Goal: Information Seeking & Learning: Learn about a topic

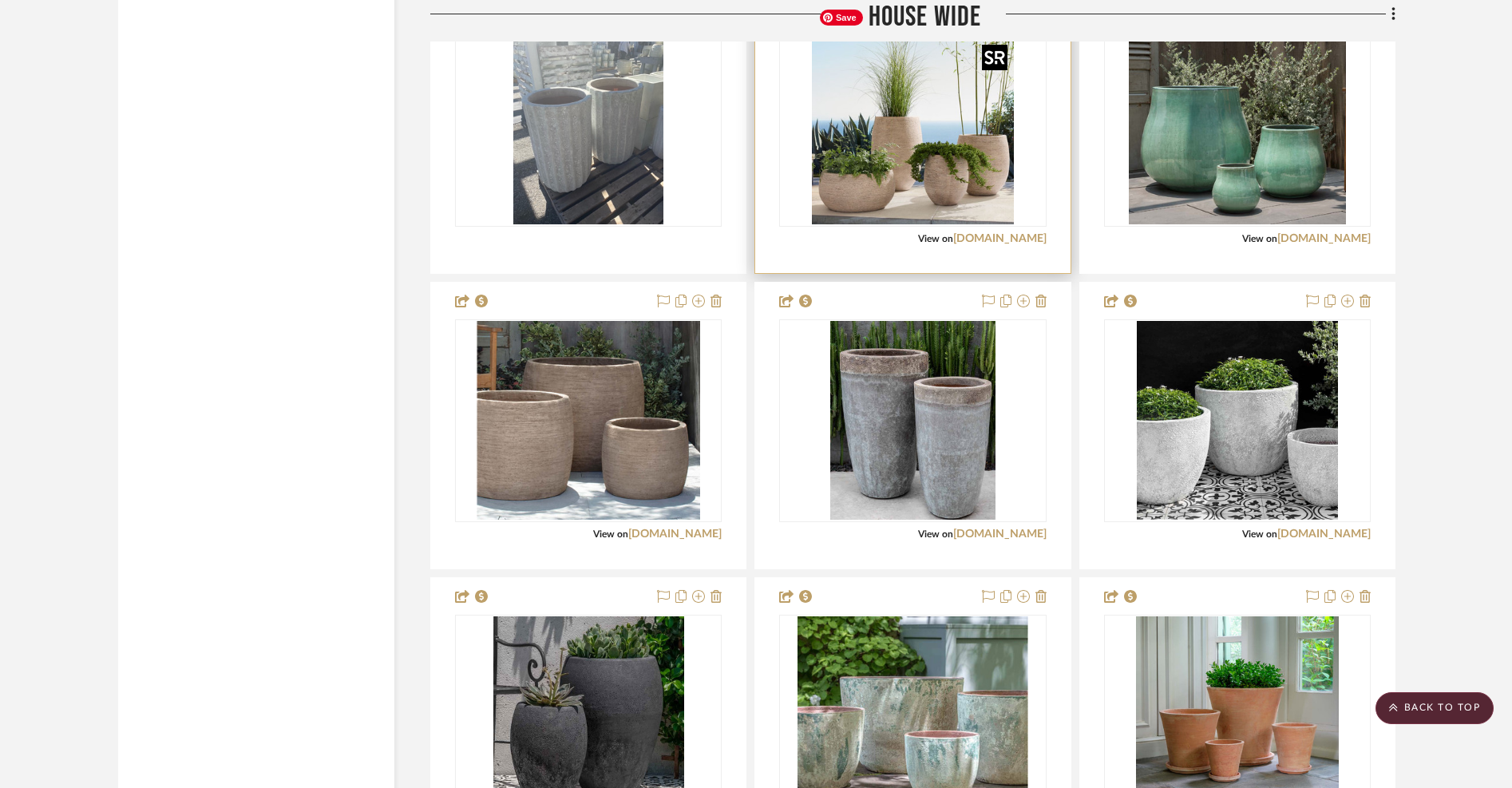
scroll to position [16024, 0]
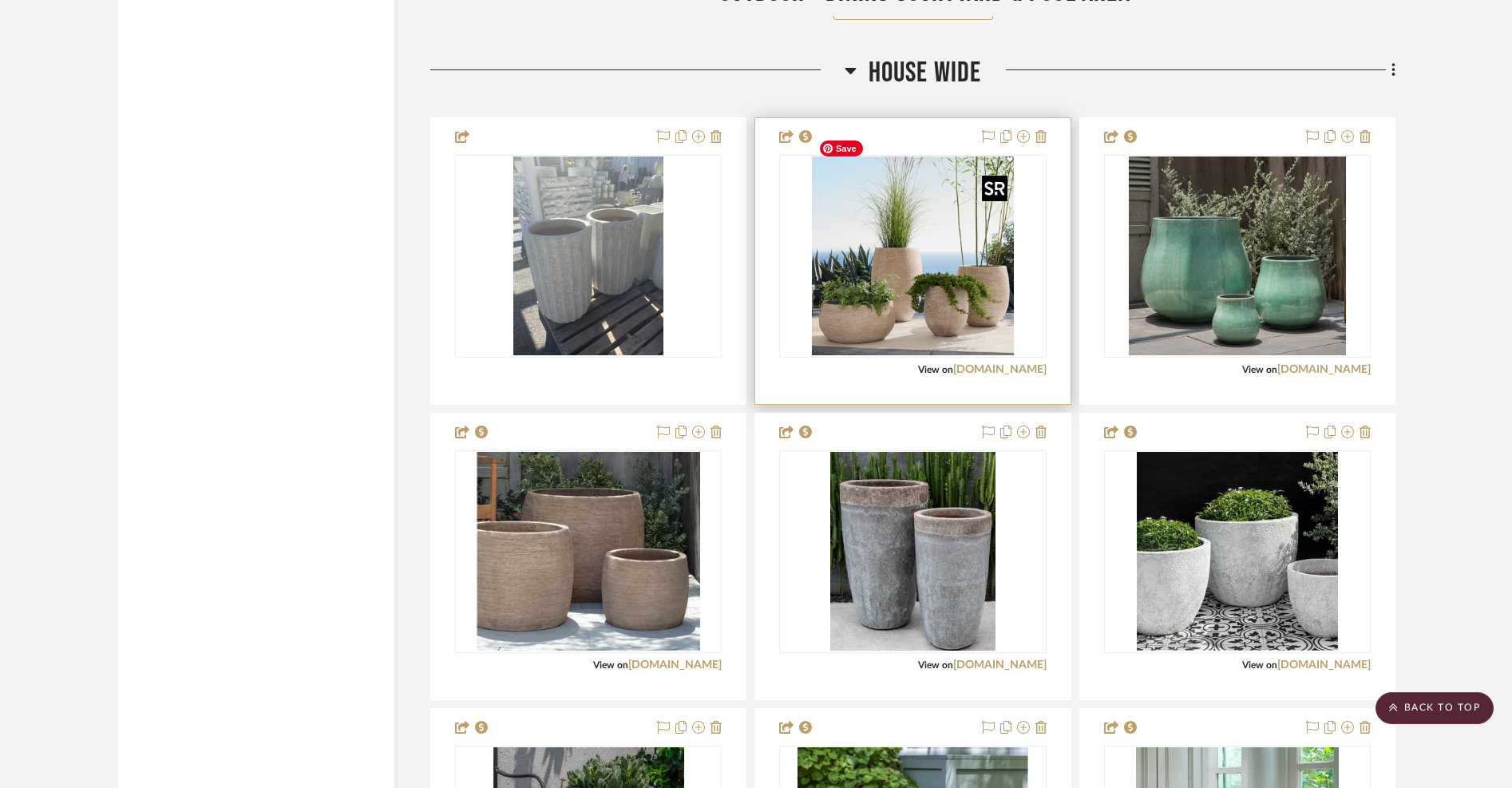
click at [938, 232] on img "0" at bounding box center [913, 256] width 202 height 200
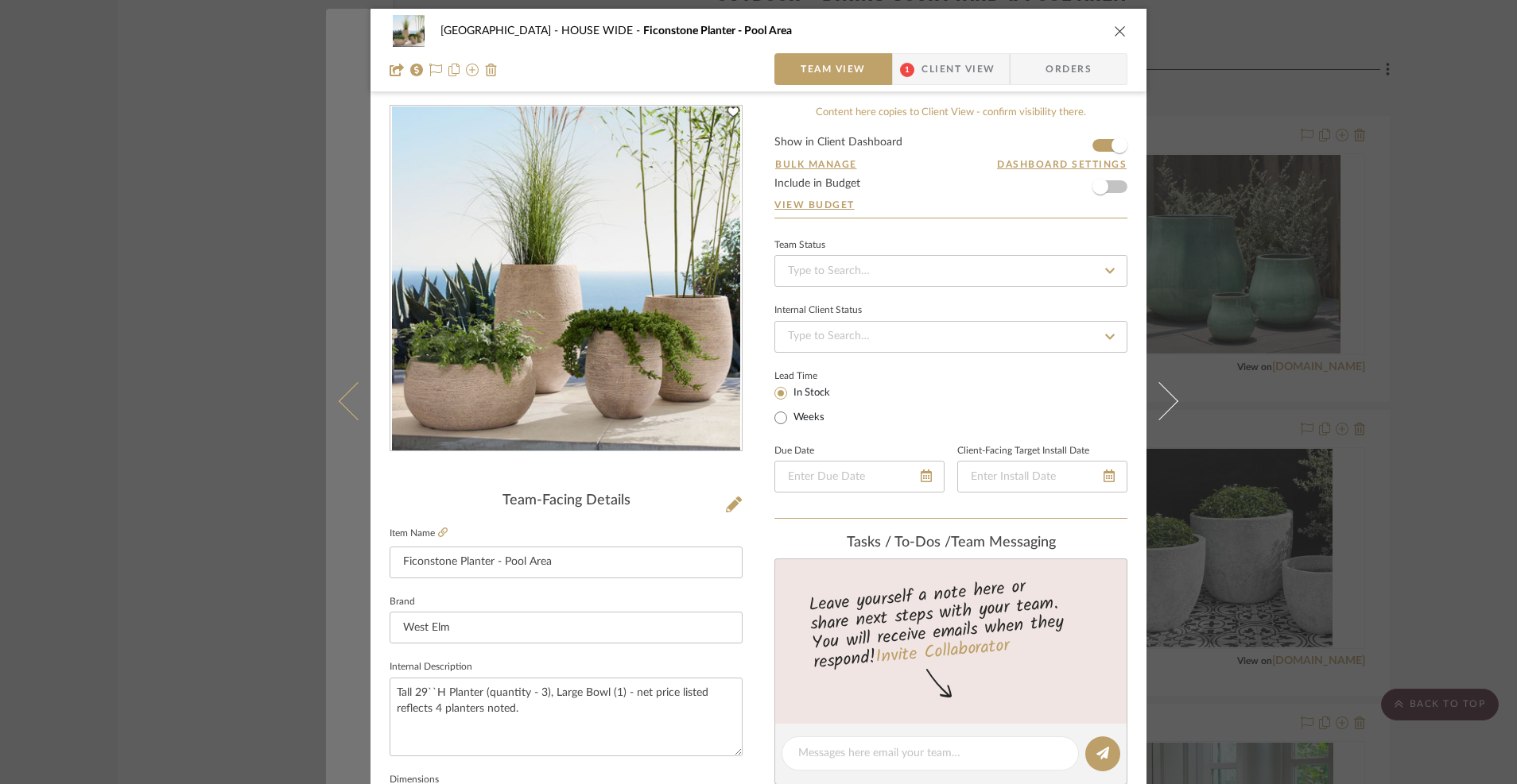
scroll to position [2, 0]
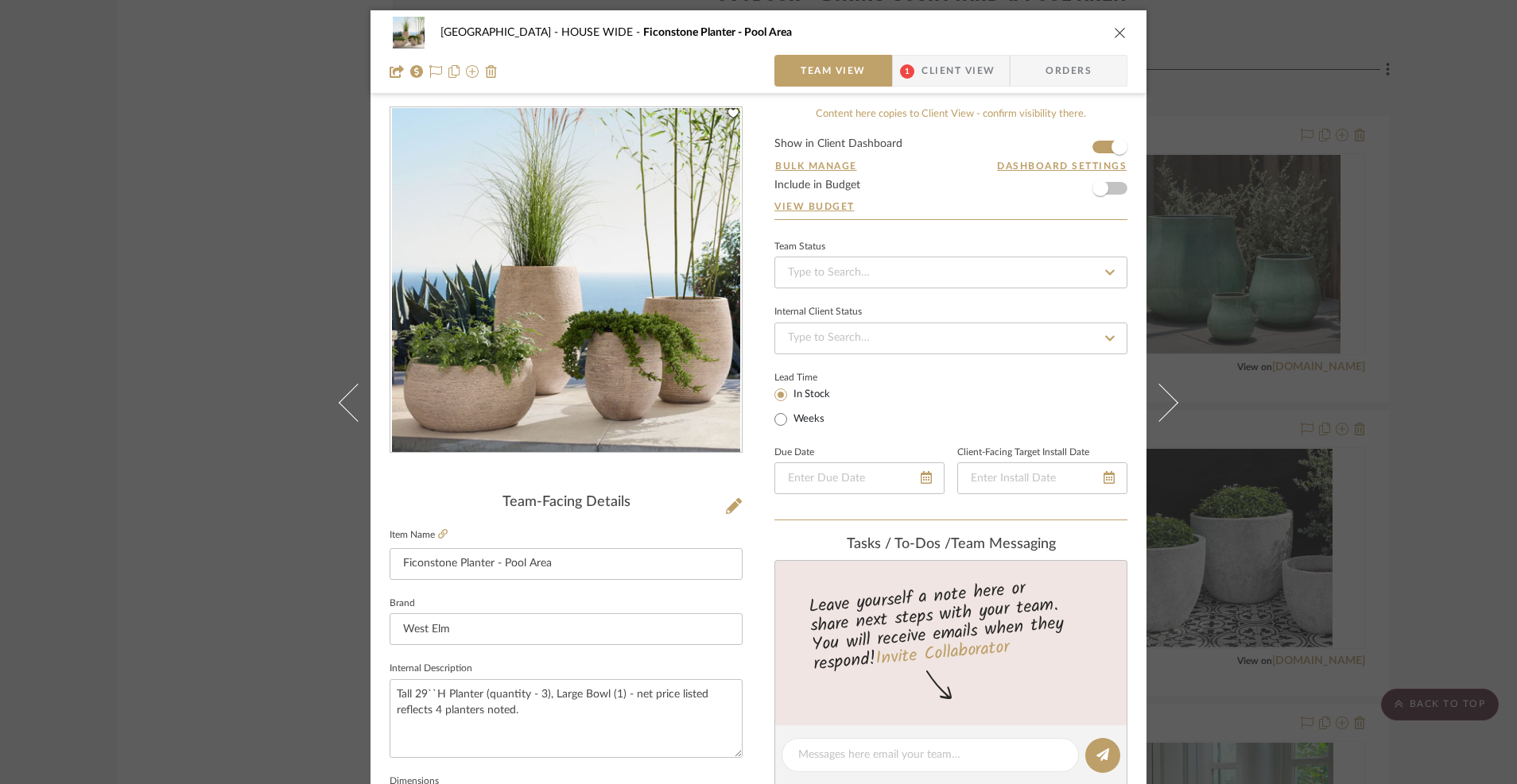
click at [1118, 31] on icon "close" at bounding box center [1120, 33] width 12 height 12
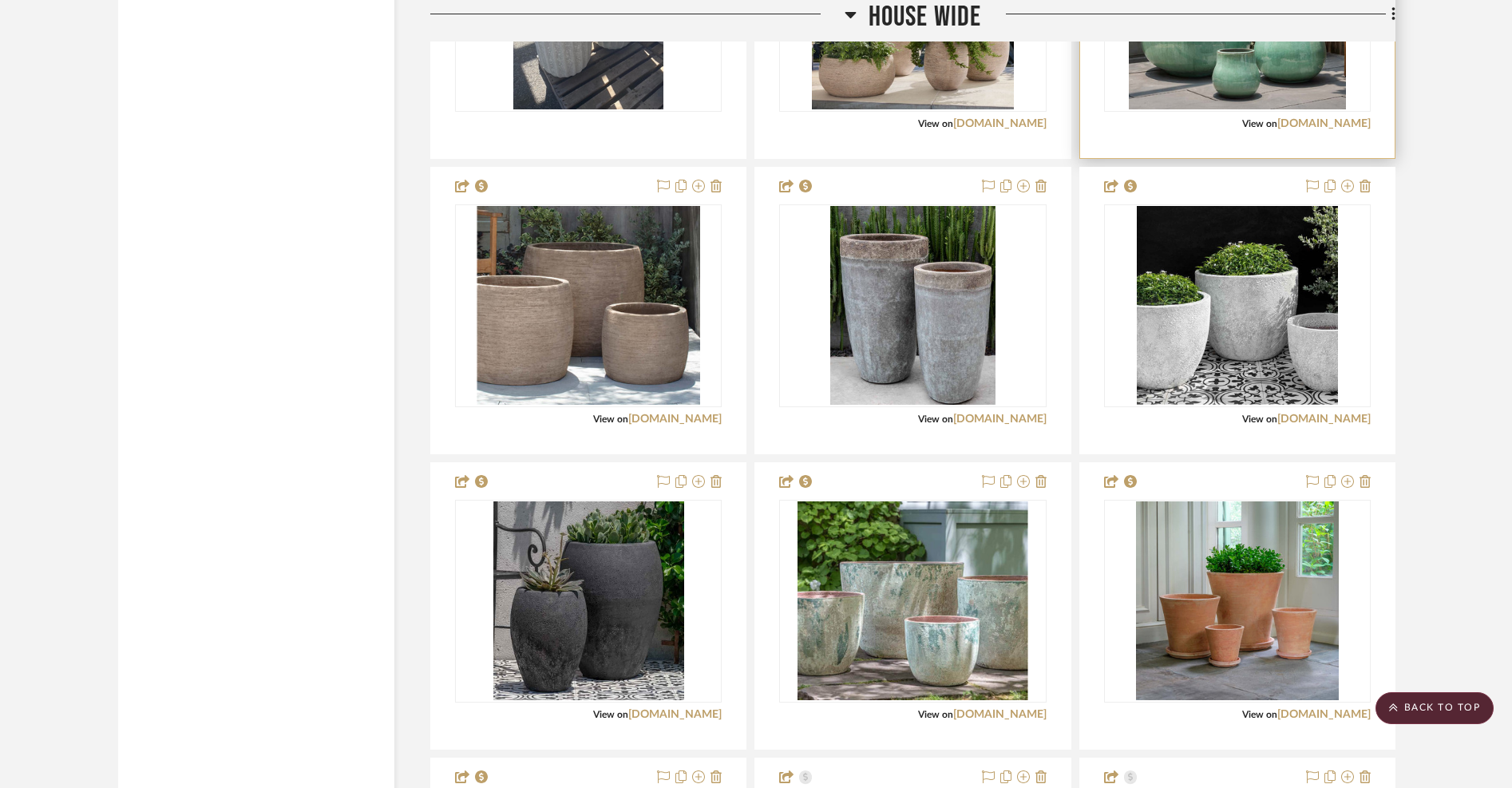
scroll to position [16288, 0]
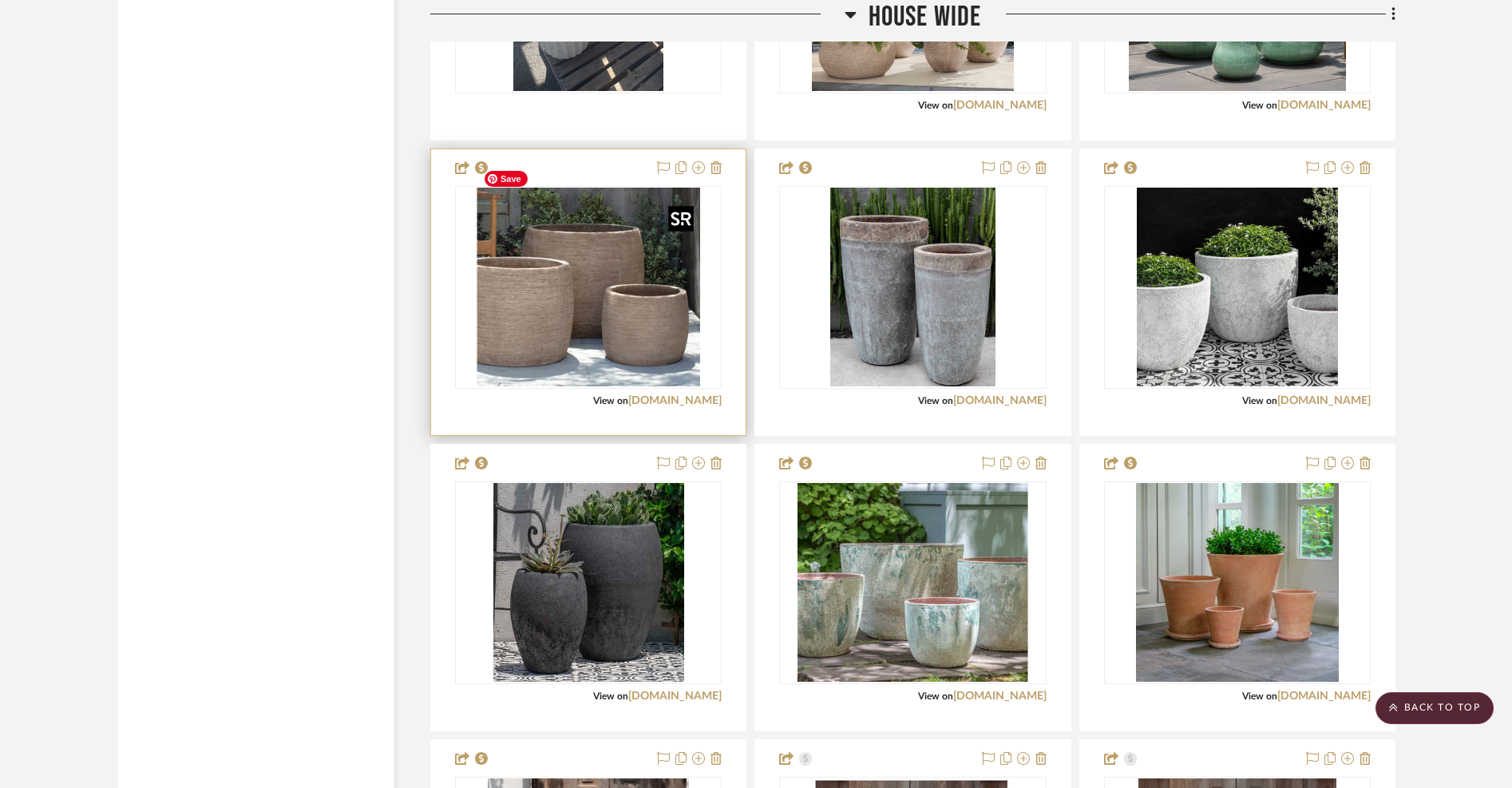
click at [611, 282] on img "0" at bounding box center [589, 288] width 223 height 200
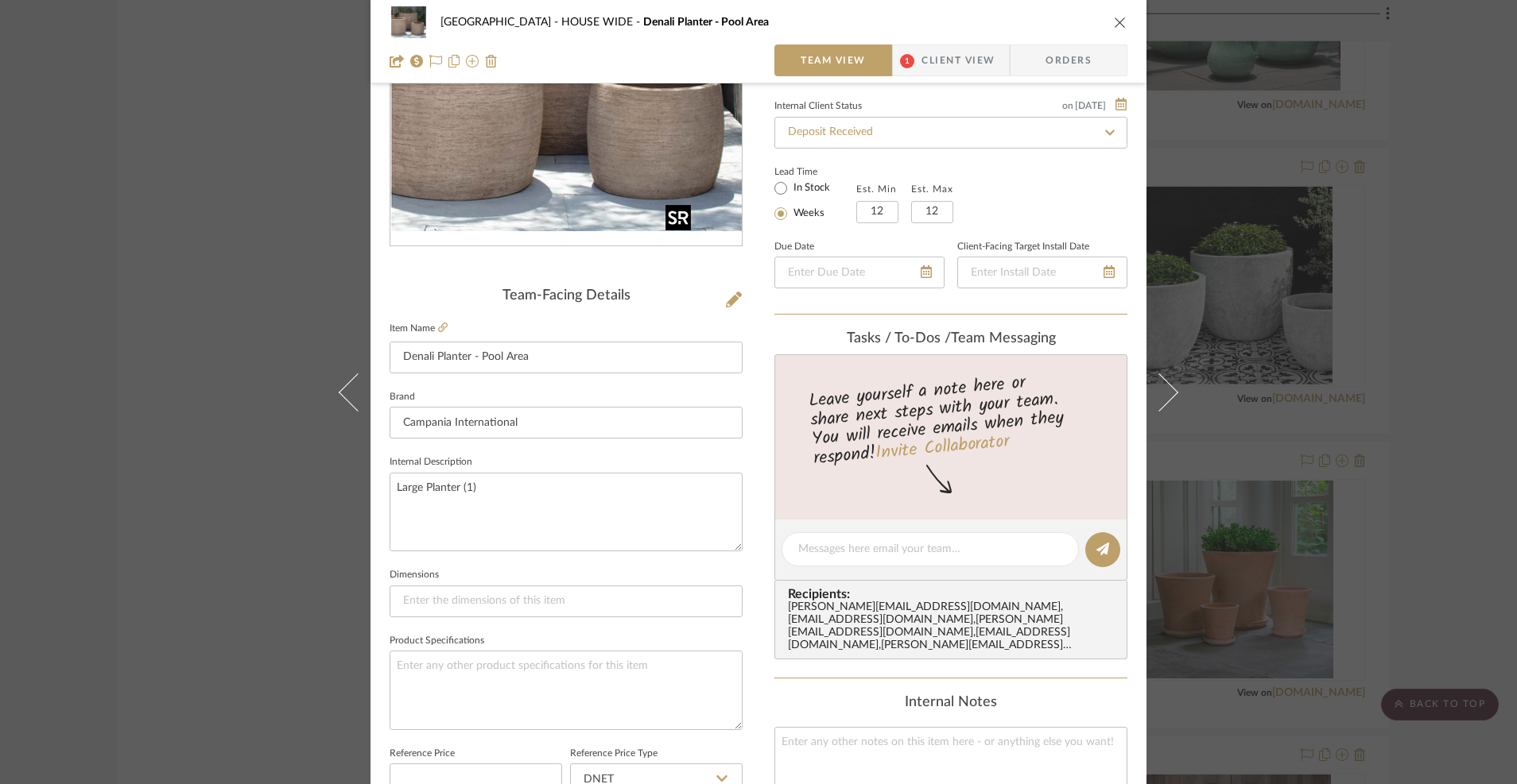
scroll to position [118, 0]
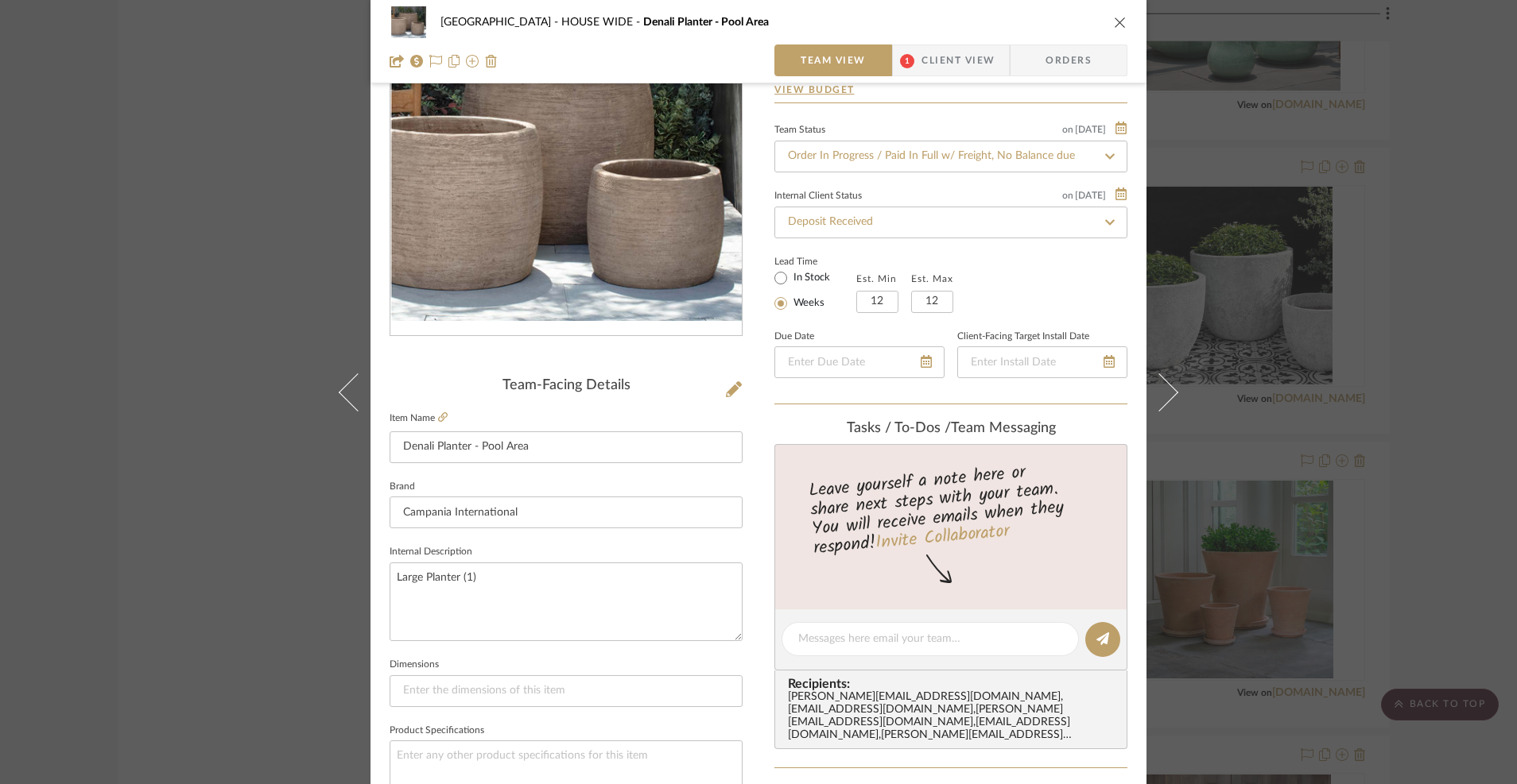
click at [1120, 27] on icon "close" at bounding box center [1120, 22] width 12 height 12
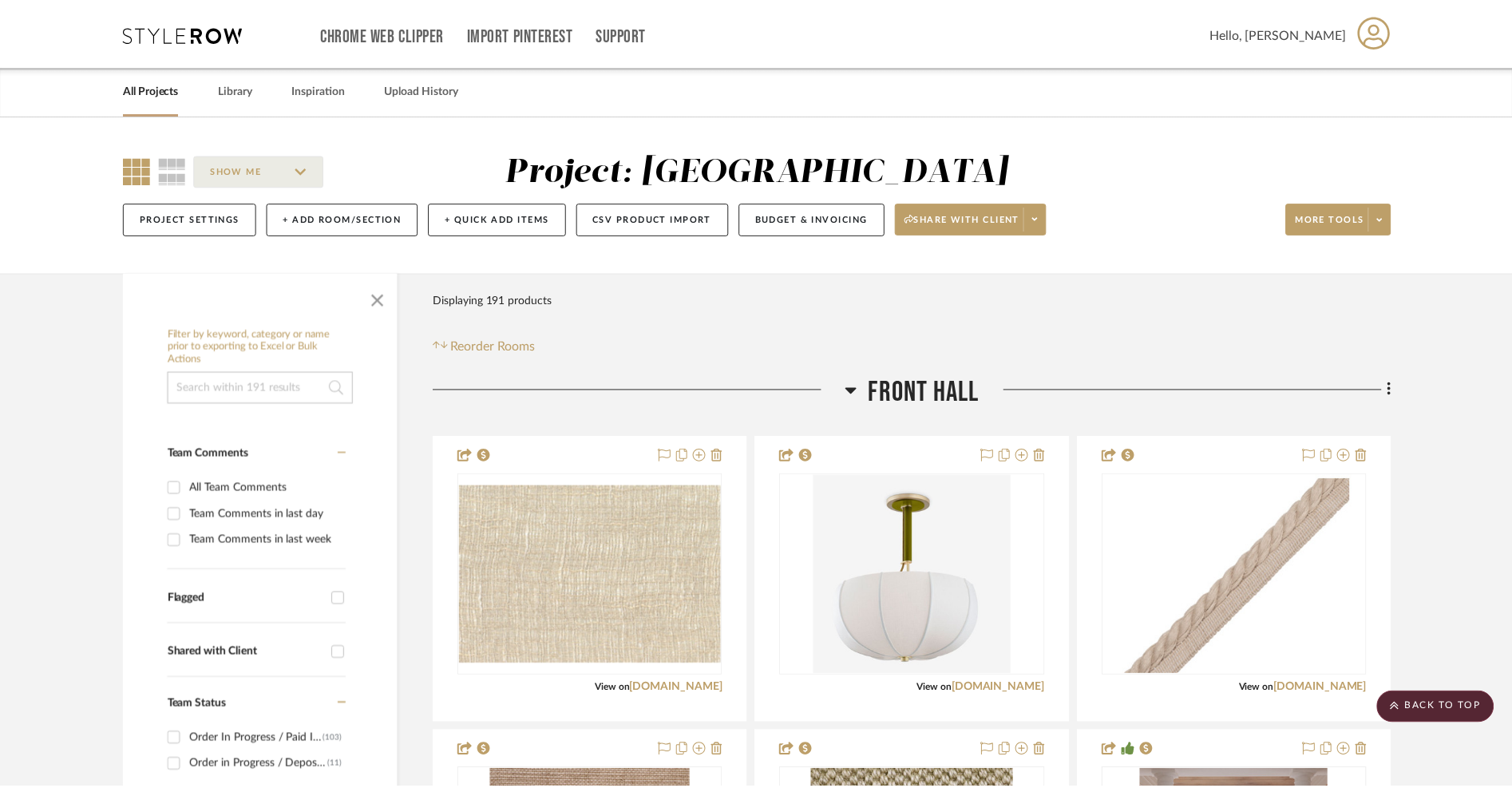
scroll to position [16288, 0]
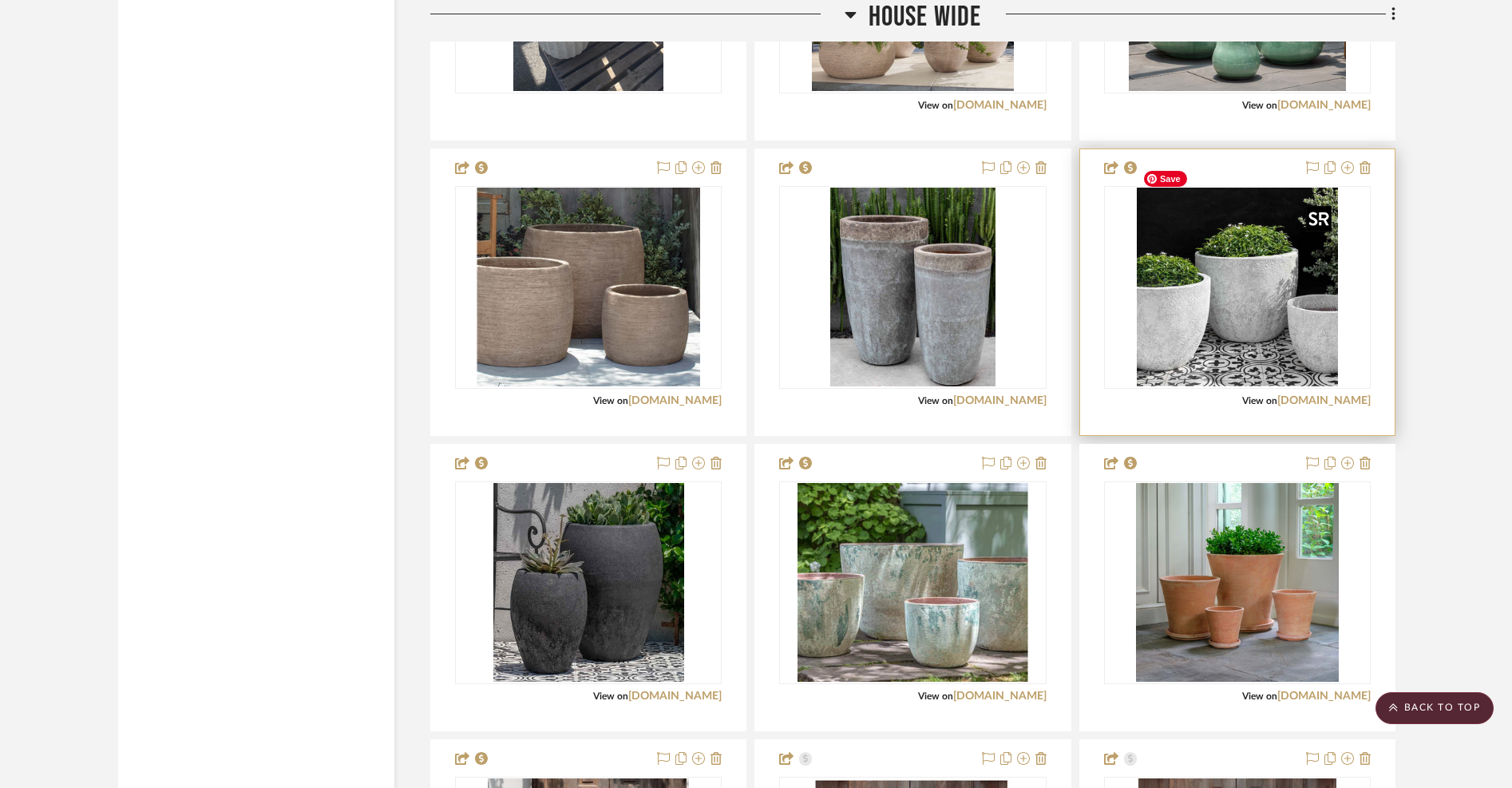
click at [1227, 259] on img "0" at bounding box center [1237, 288] width 201 height 200
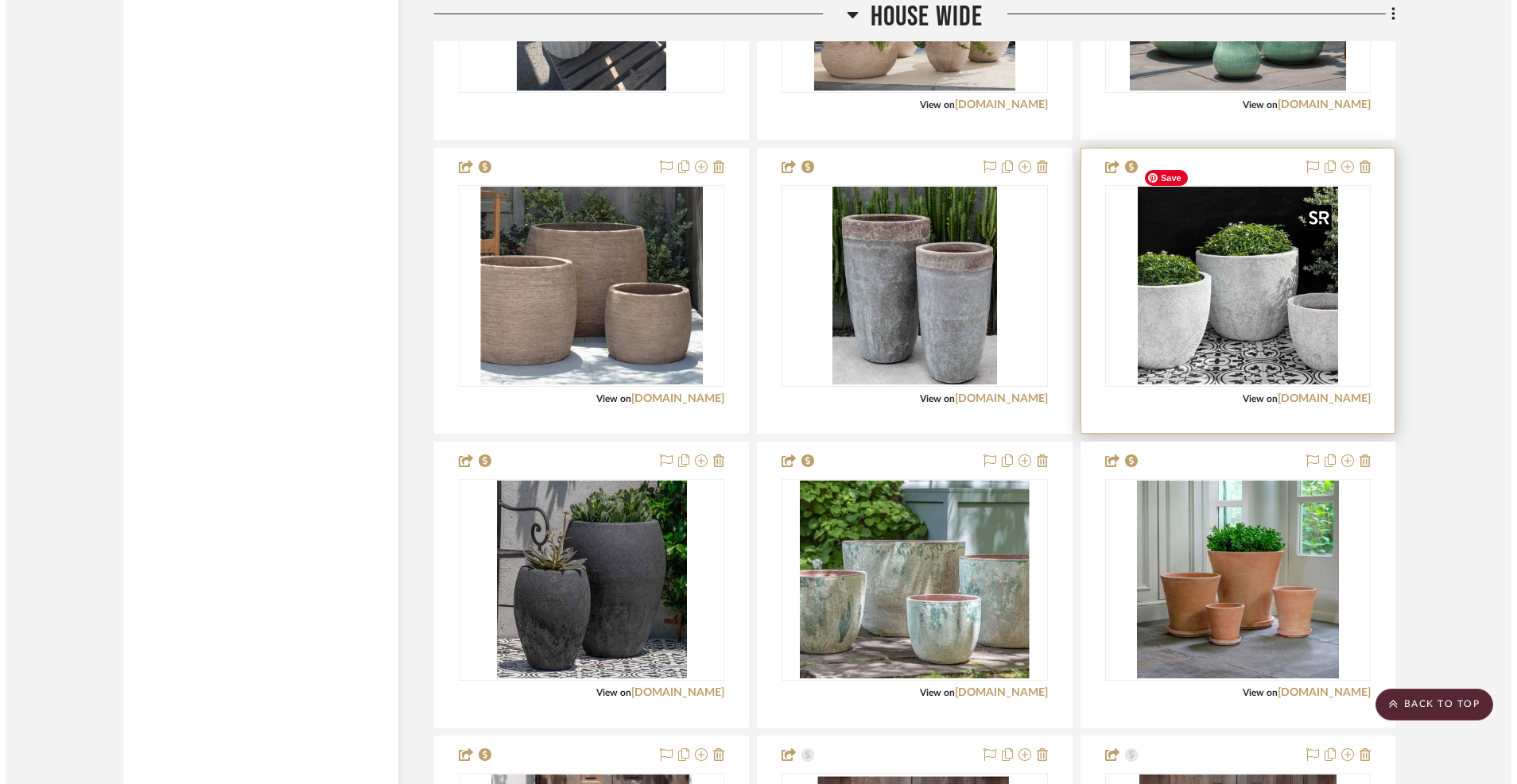
scroll to position [0, 0]
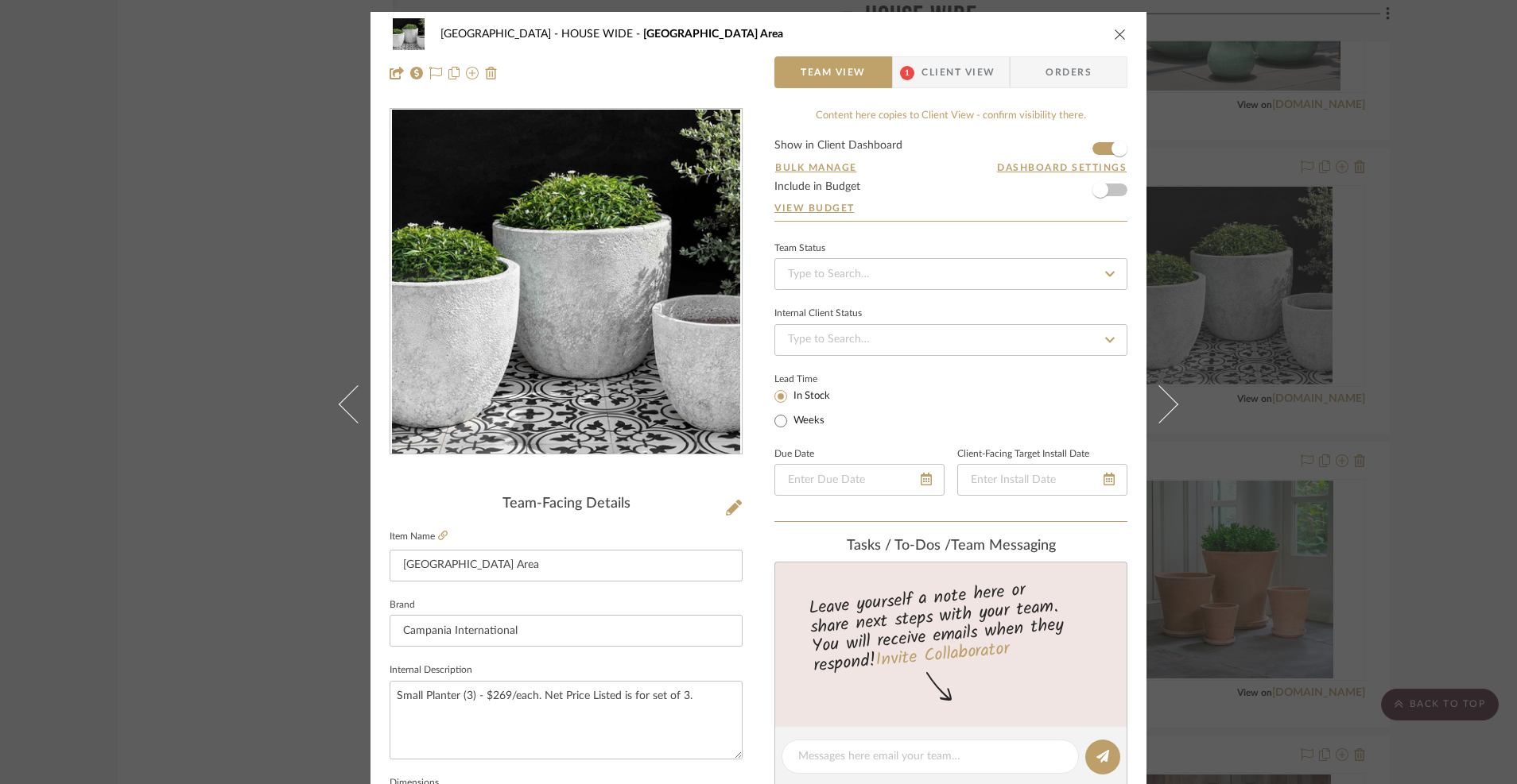
click at [1114, 33] on icon "close" at bounding box center [1120, 34] width 12 height 12
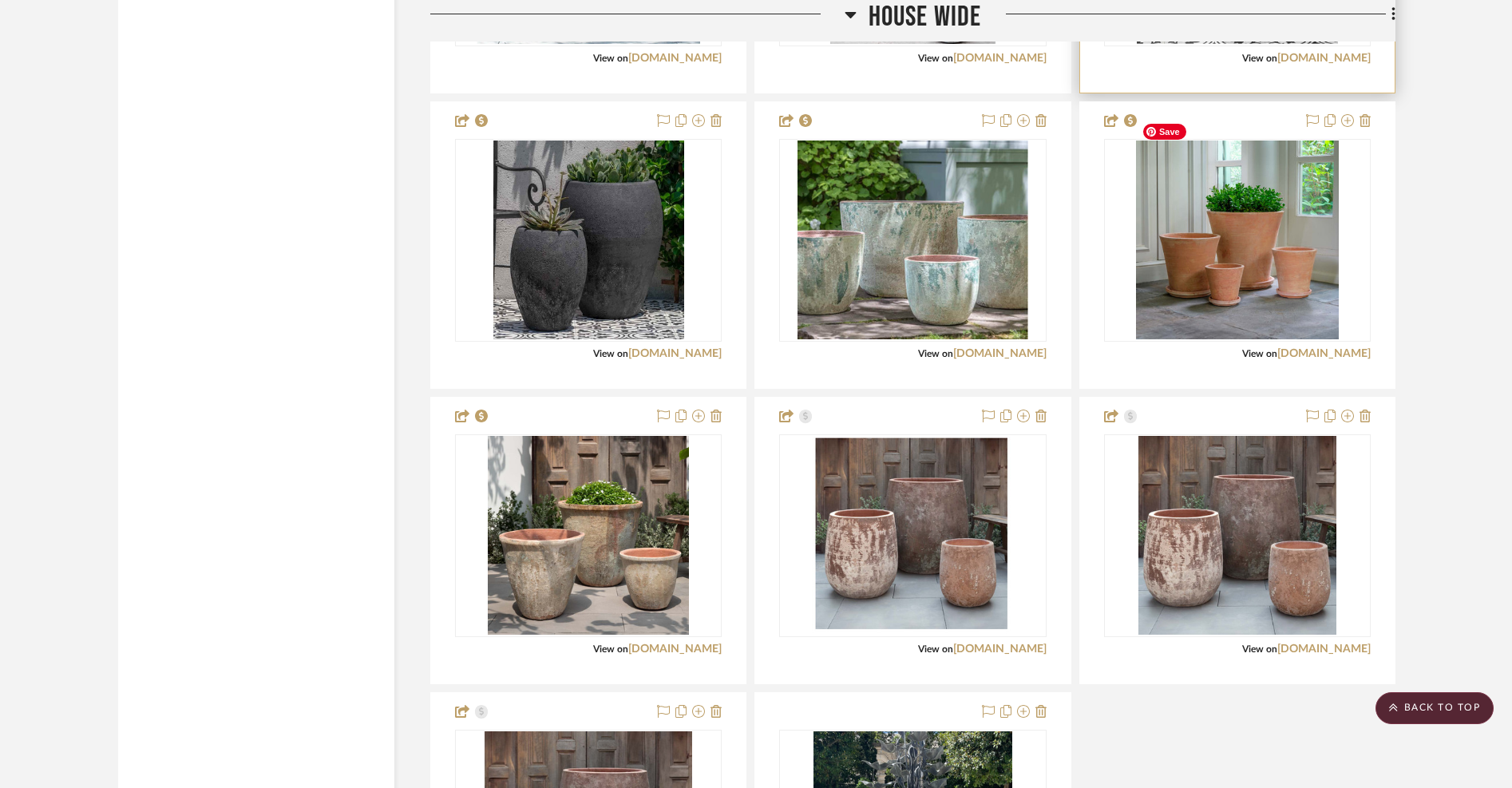
scroll to position [16632, 0]
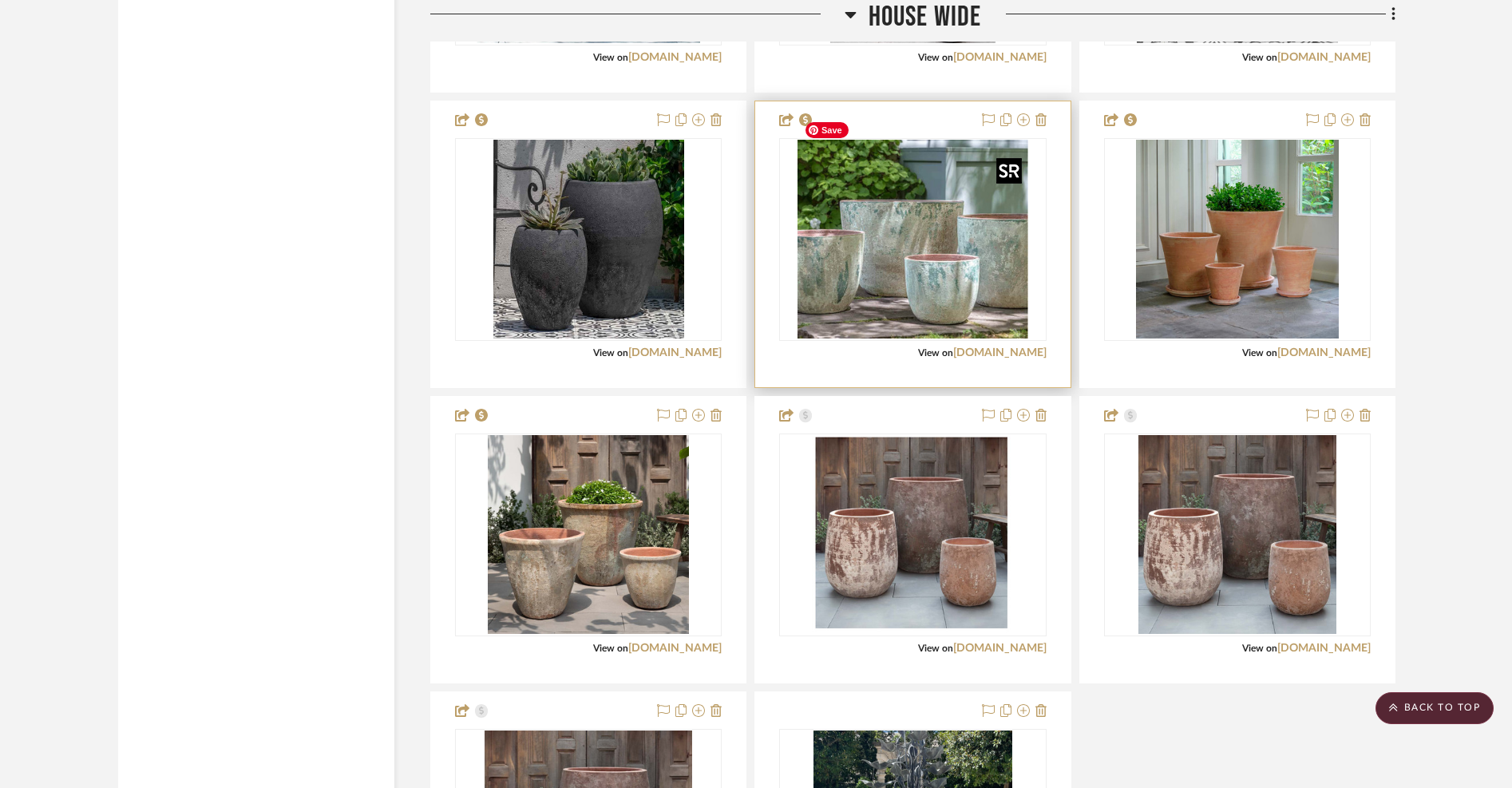
click at [907, 243] on img "0" at bounding box center [913, 239] width 230 height 200
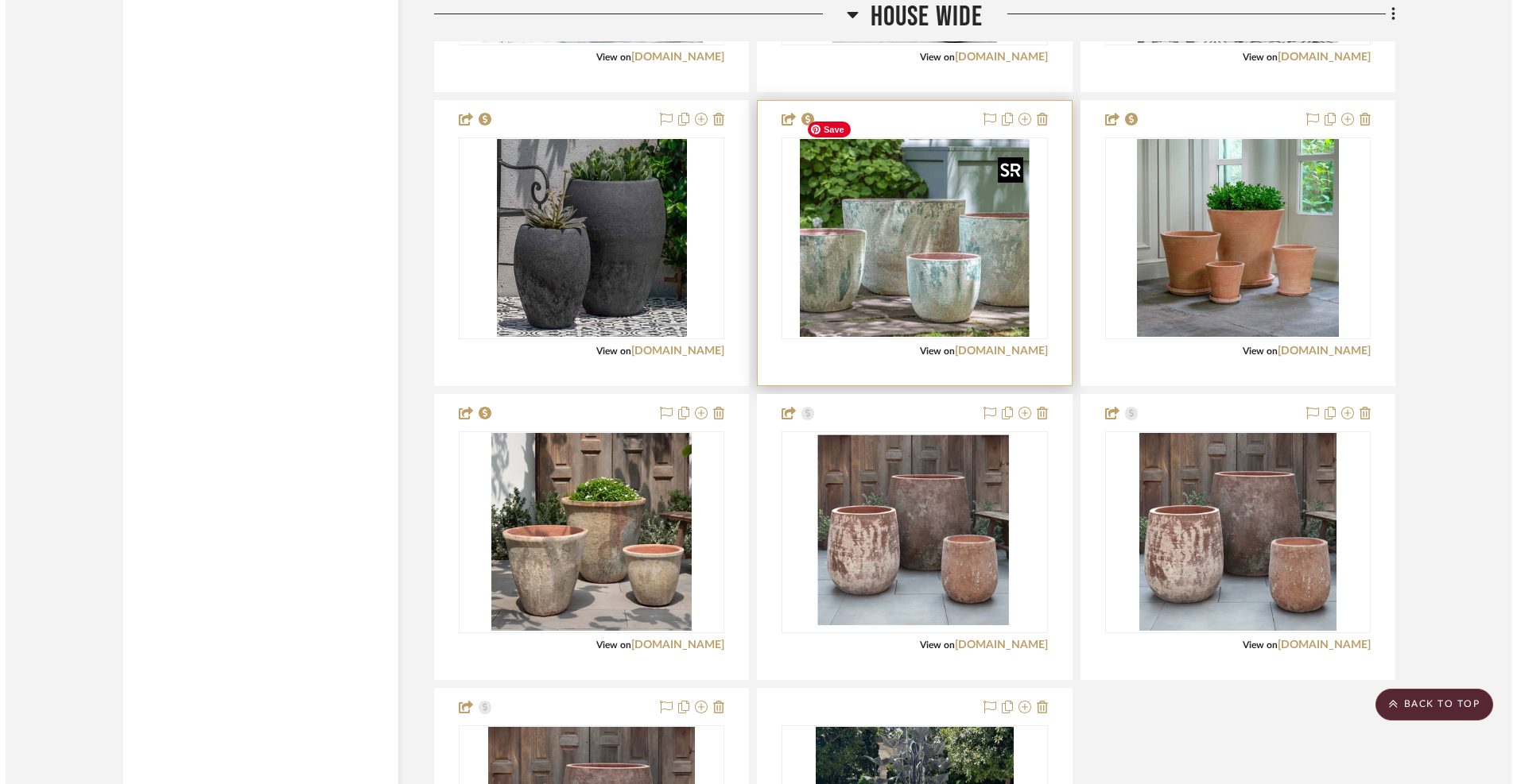
scroll to position [0, 0]
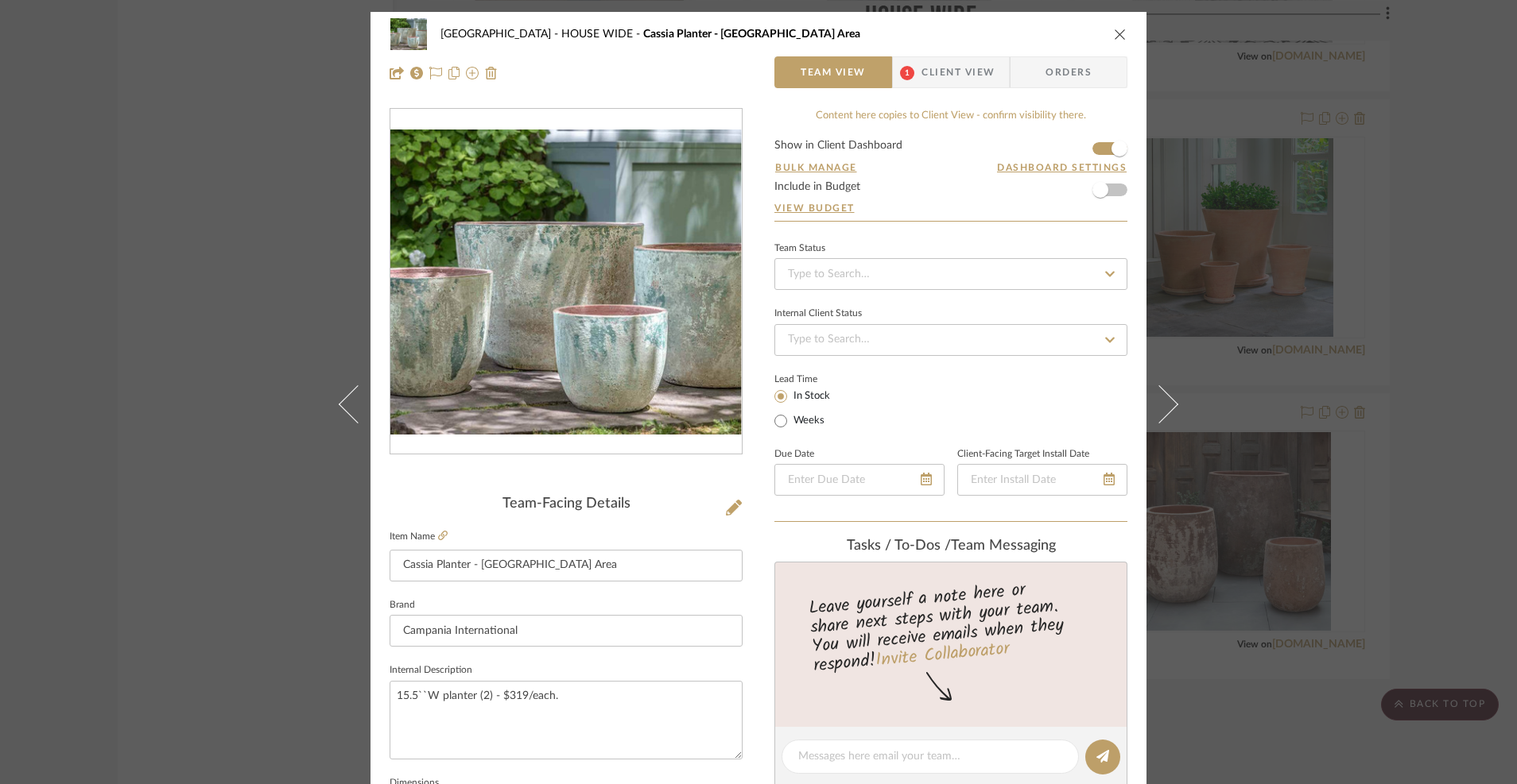
click at [1111, 27] on div "[GEOGRAPHIC_DATA] WIDE Cassia Planter - [GEOGRAPHIC_DATA] Area" at bounding box center [758, 35] width 738 height 32
click at [1114, 36] on icon "close" at bounding box center [1120, 34] width 12 height 12
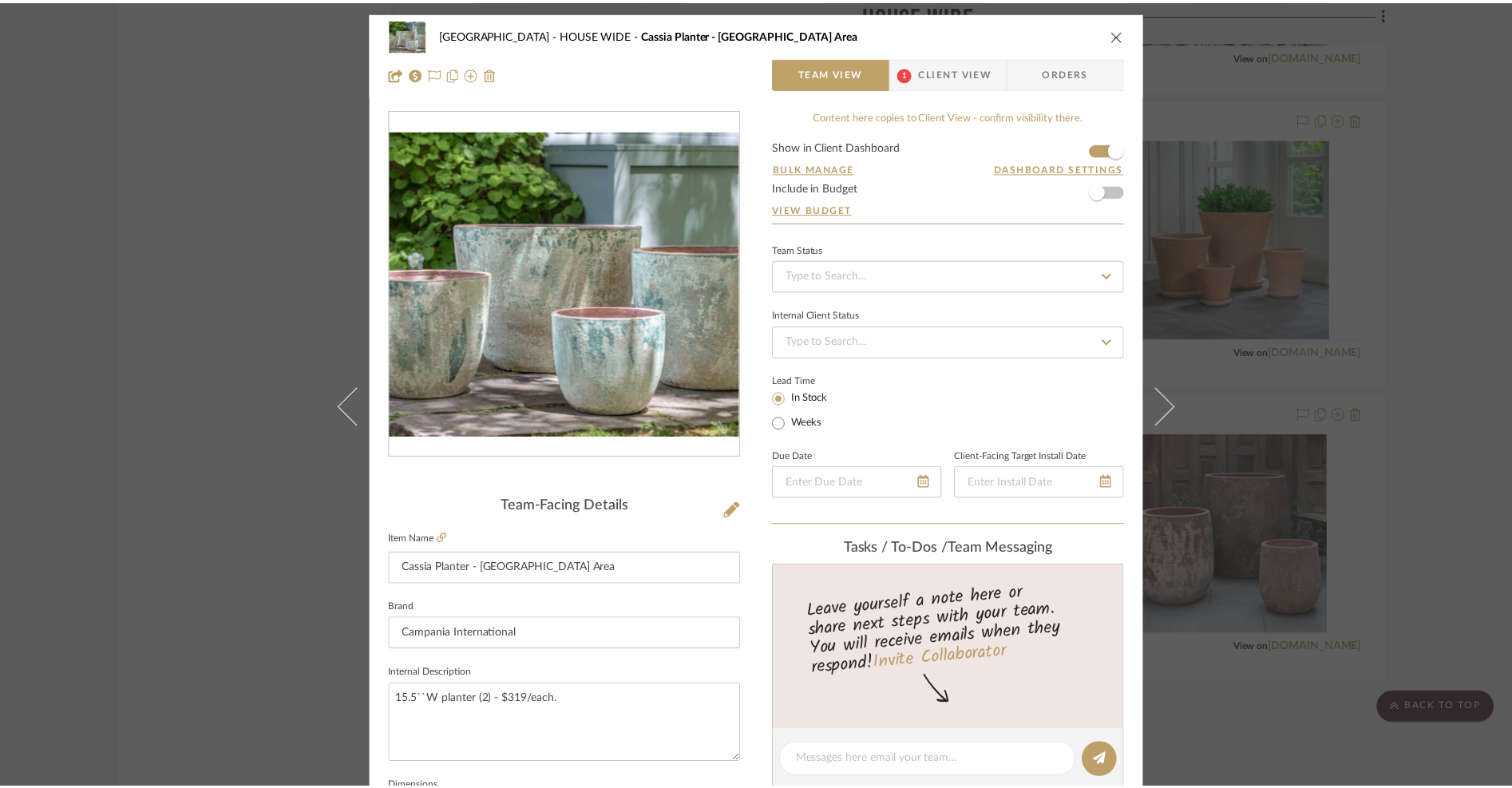
scroll to position [16632, 0]
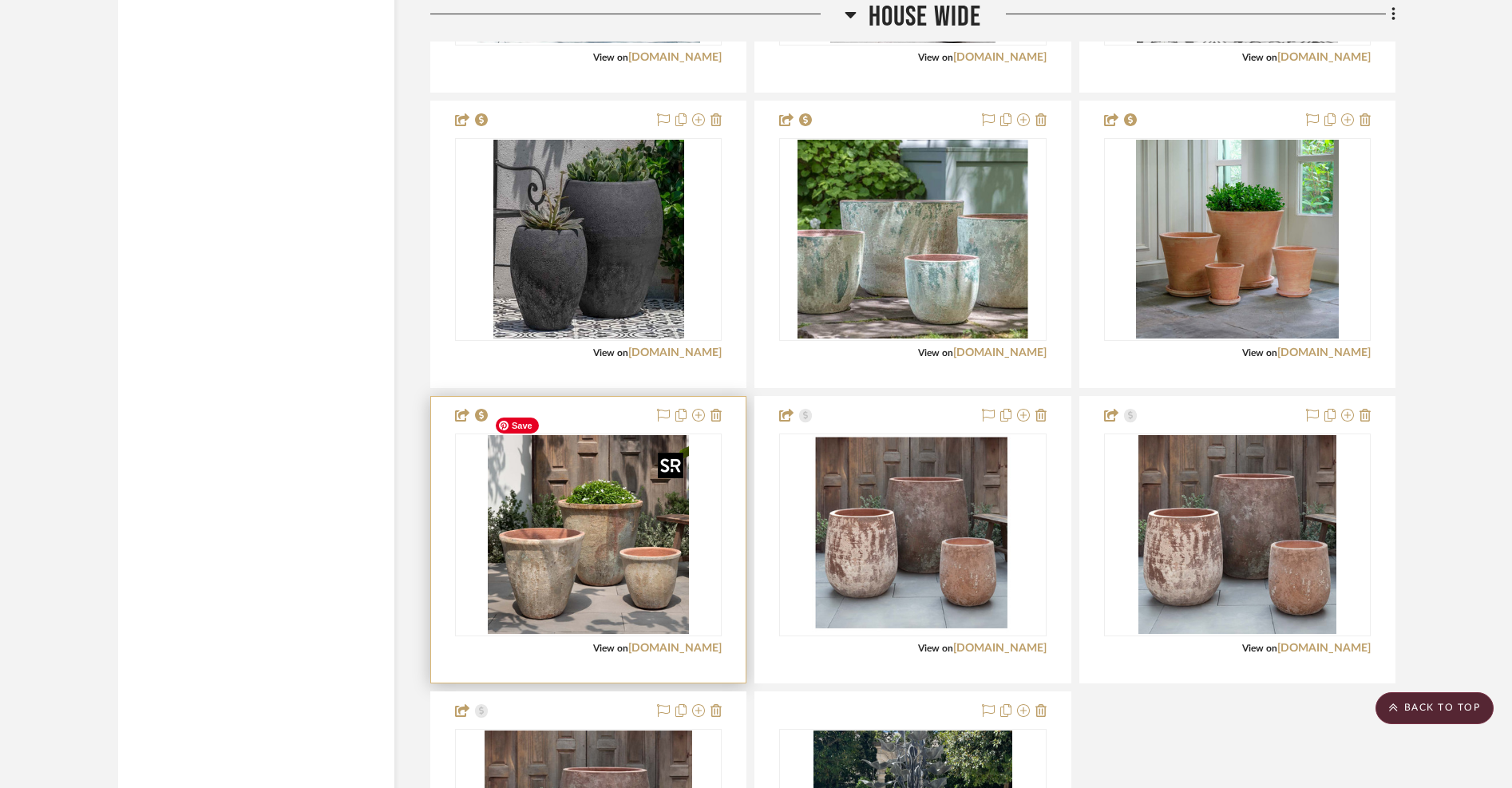
click at [621, 536] on img "0" at bounding box center [588, 535] width 201 height 200
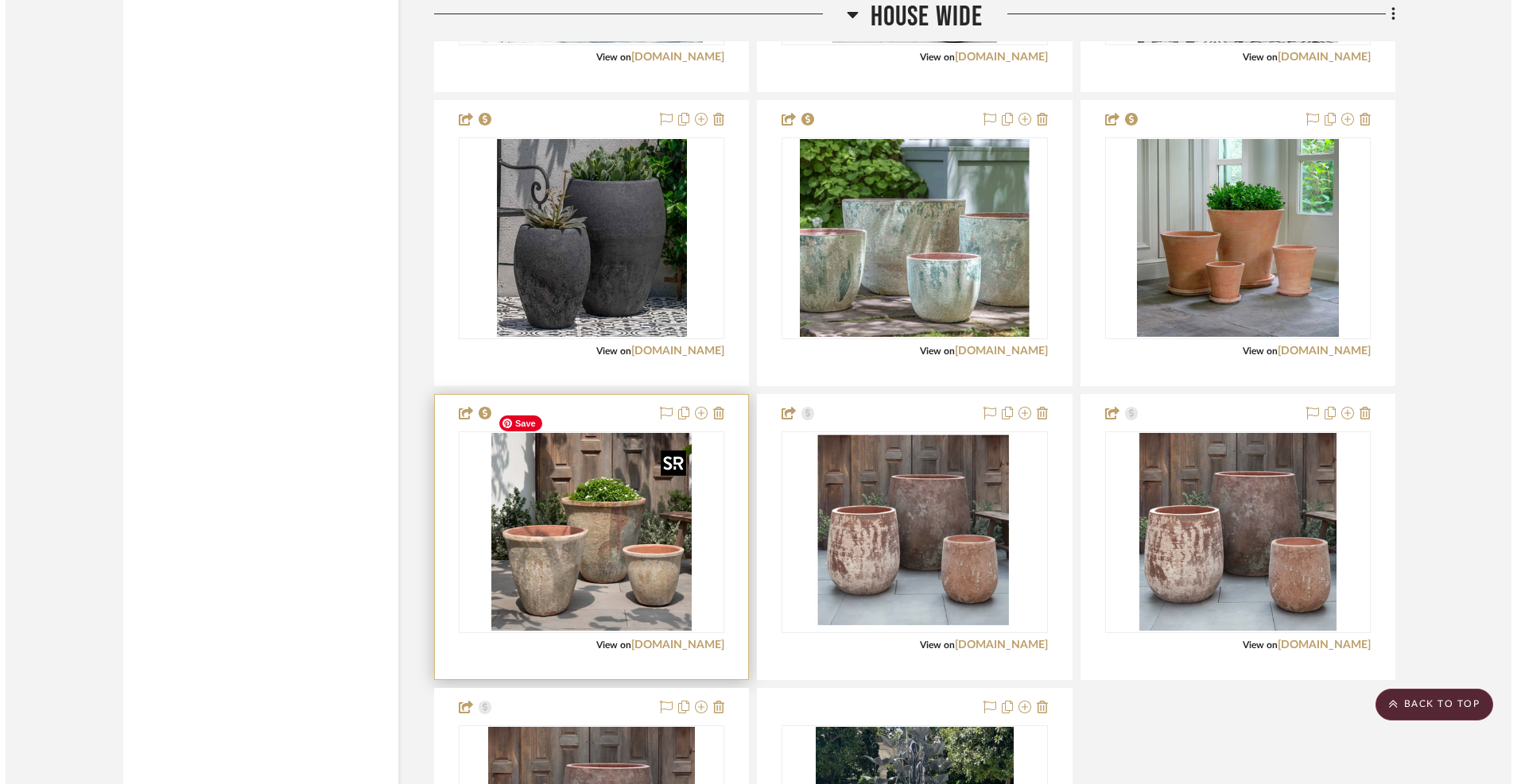
scroll to position [0, 0]
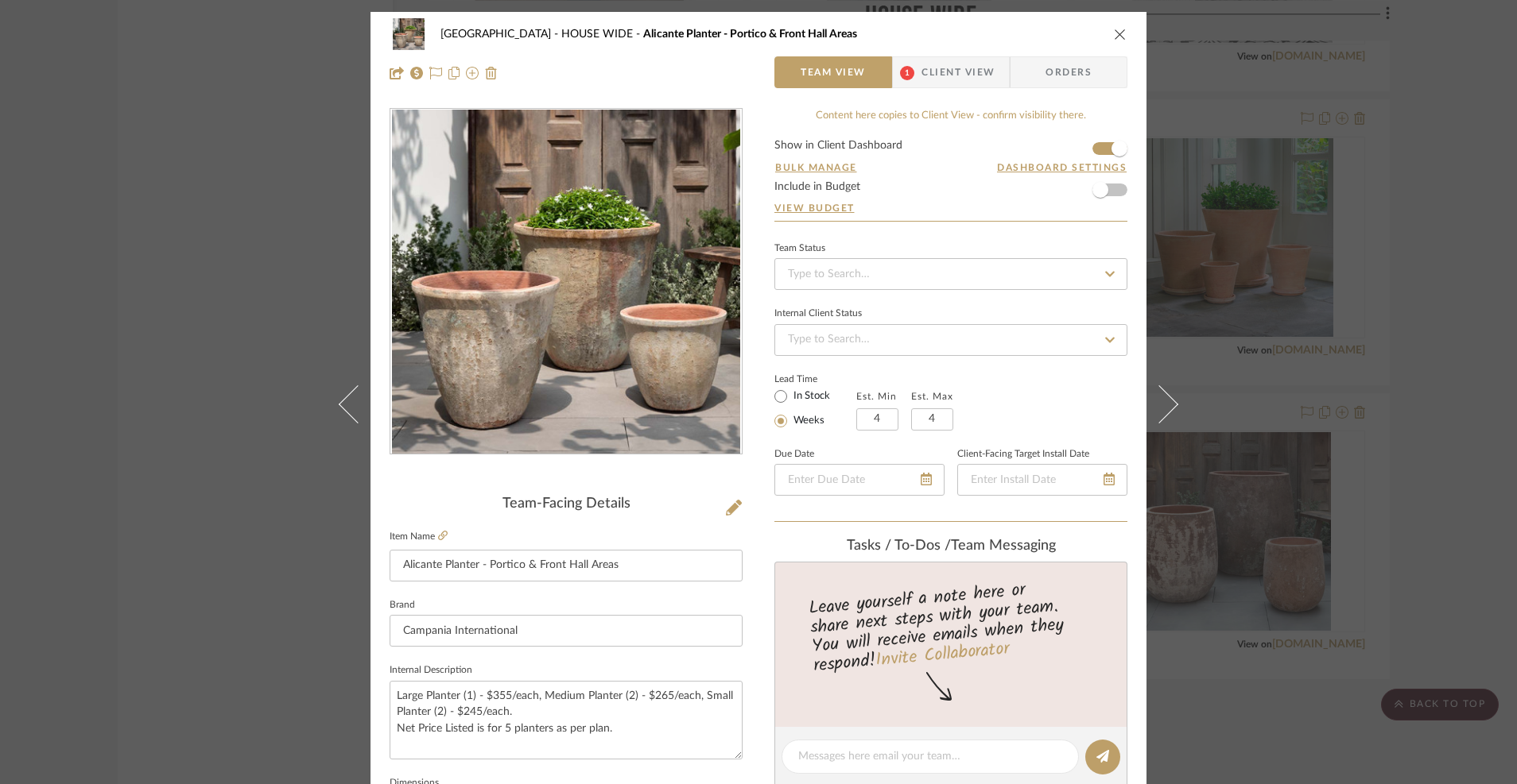
click at [1117, 28] on icon "close" at bounding box center [1120, 34] width 12 height 12
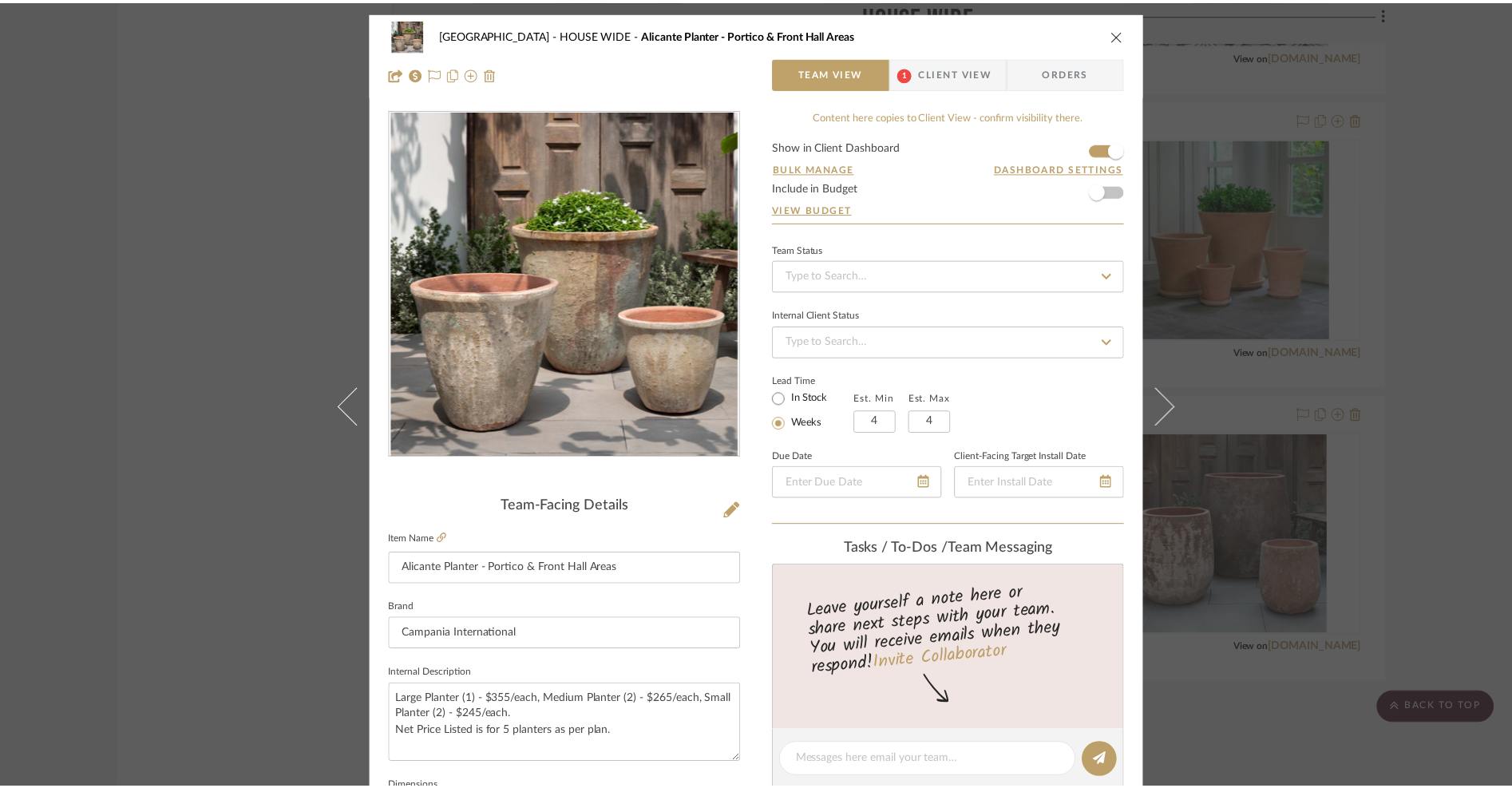
scroll to position [16632, 0]
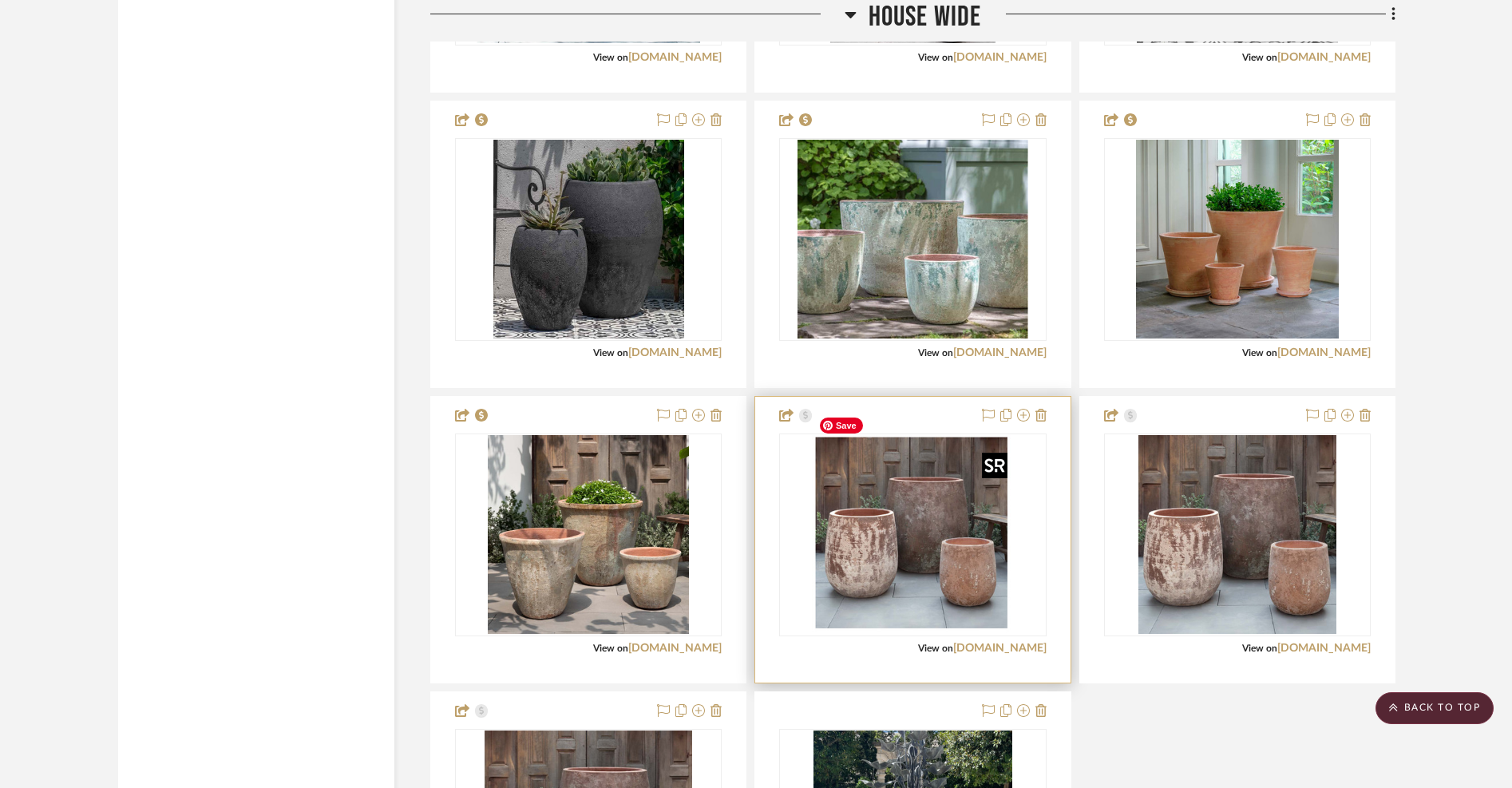
click at [922, 531] on img "0" at bounding box center [913, 535] width 202 height 200
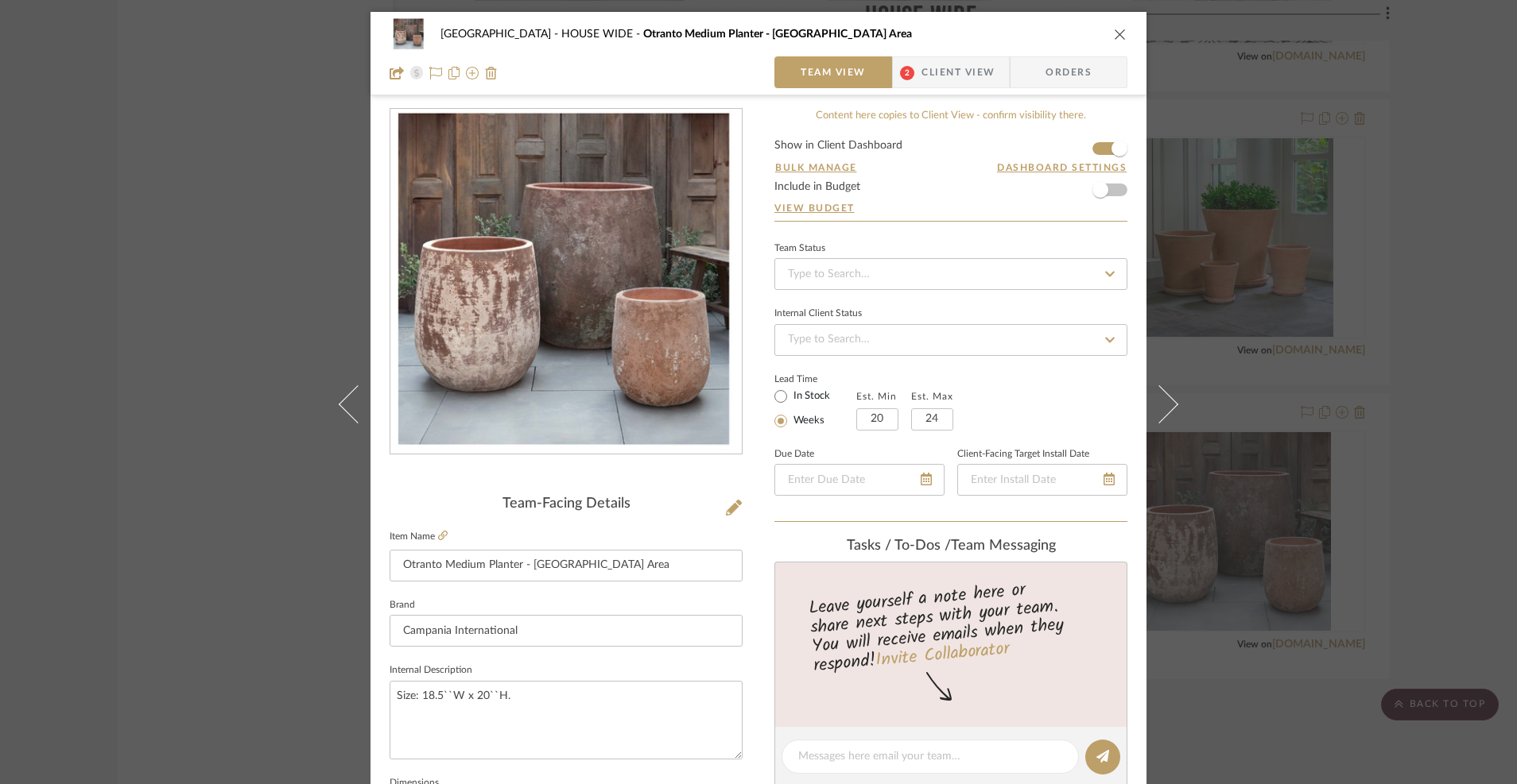
scroll to position [440, 0]
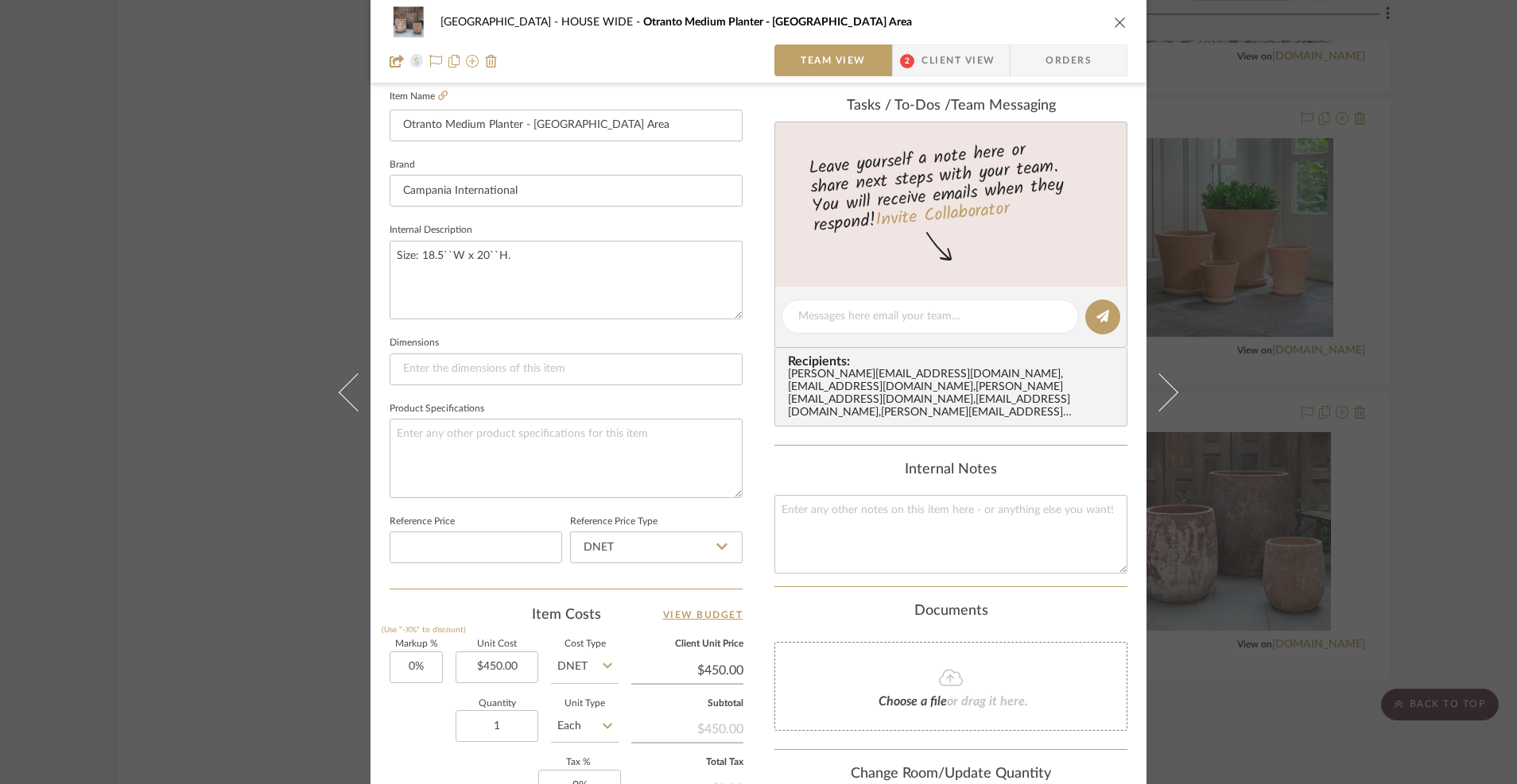
click at [1114, 21] on icon "close" at bounding box center [1120, 22] width 12 height 12
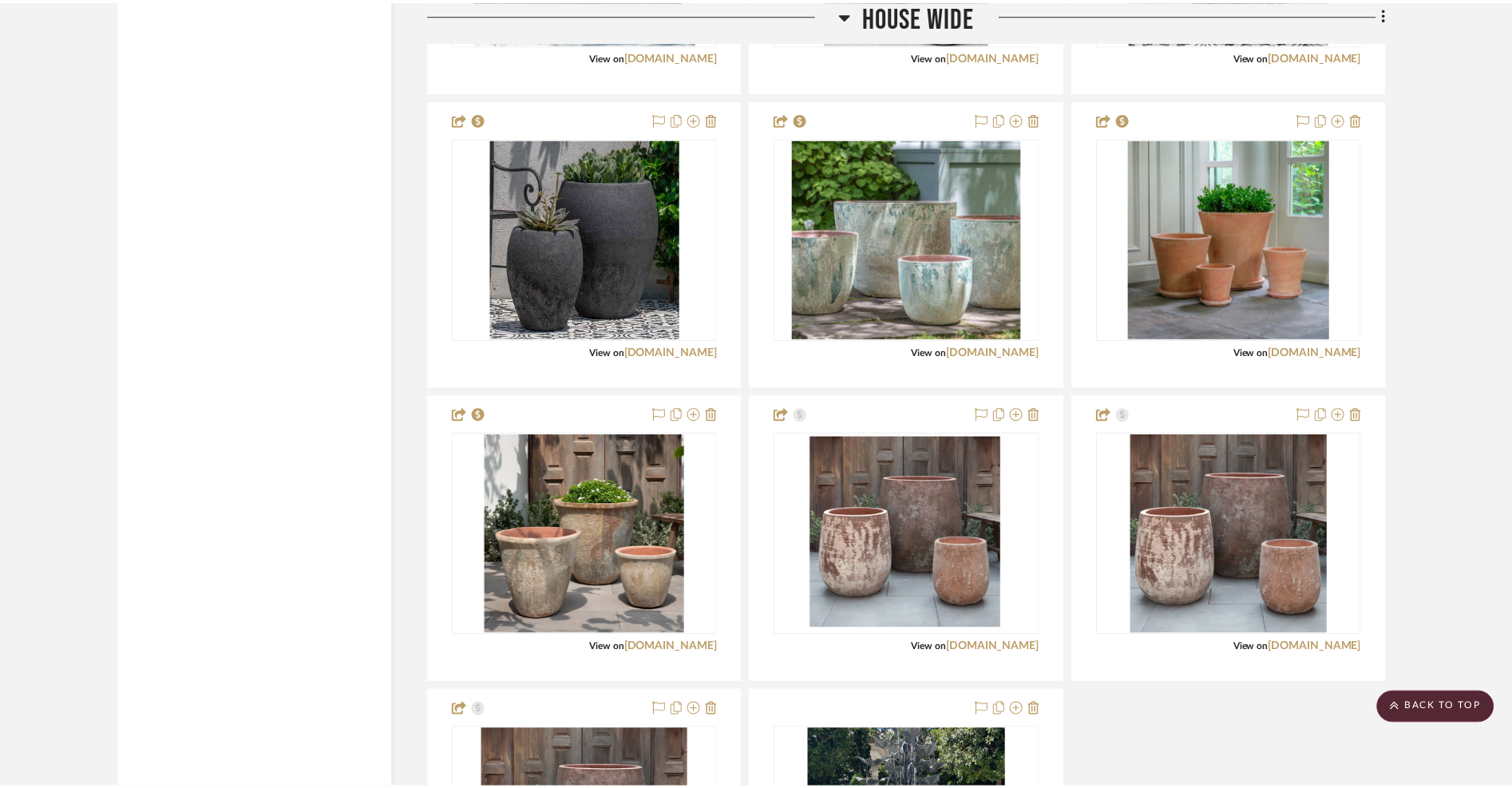
scroll to position [16632, 0]
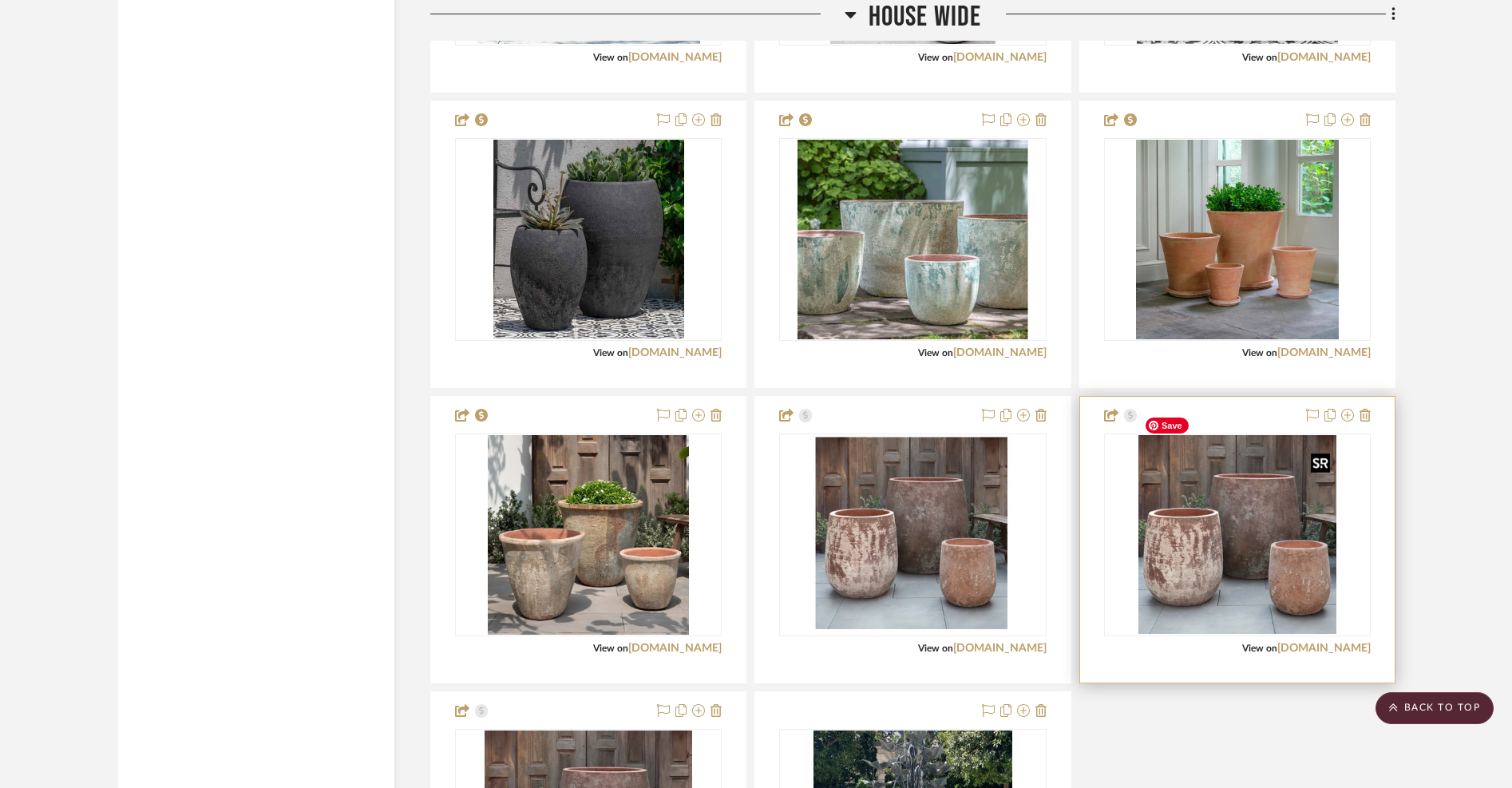
click at [1228, 558] on img "0" at bounding box center [1238, 535] width 199 height 200
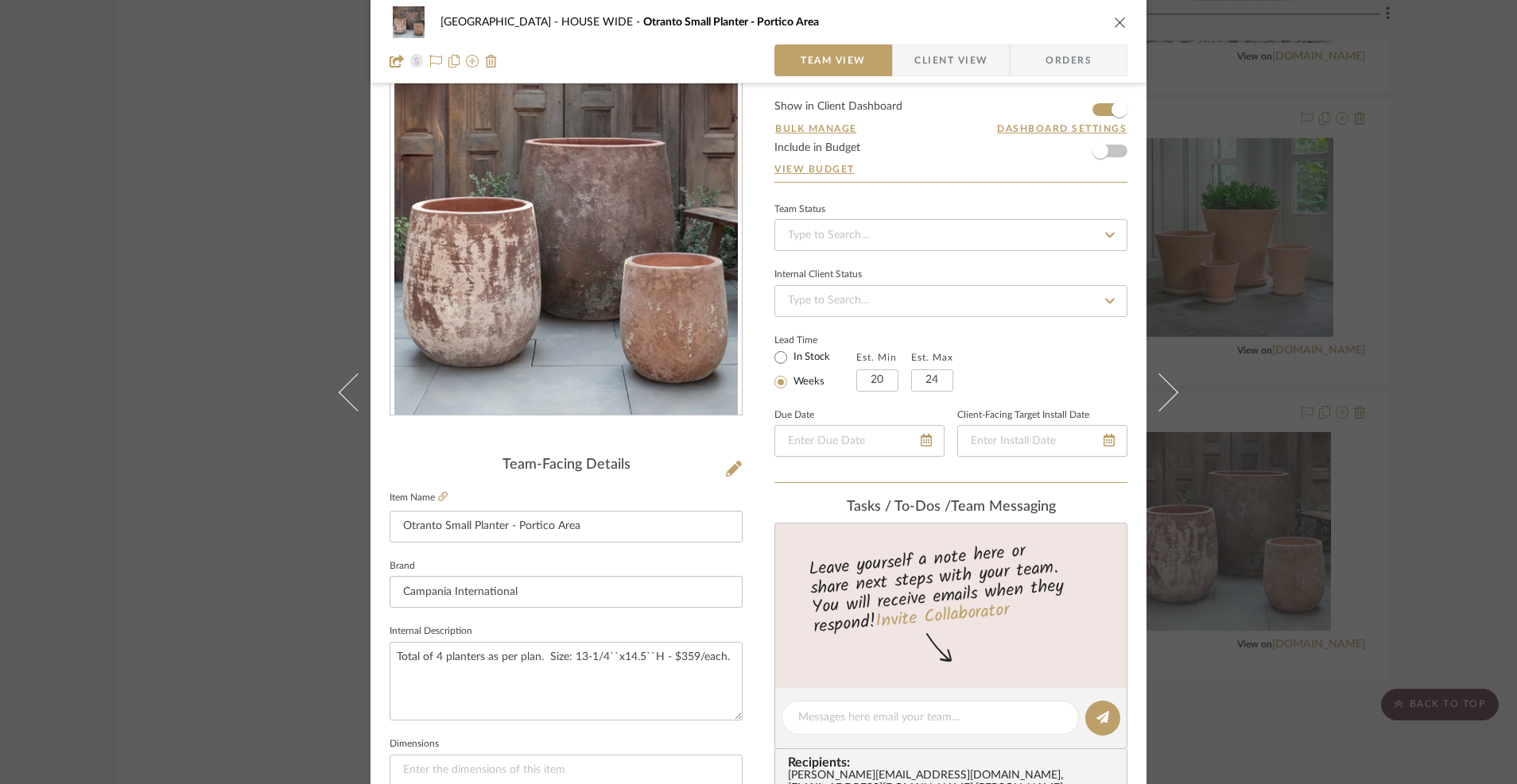
scroll to position [49, 0]
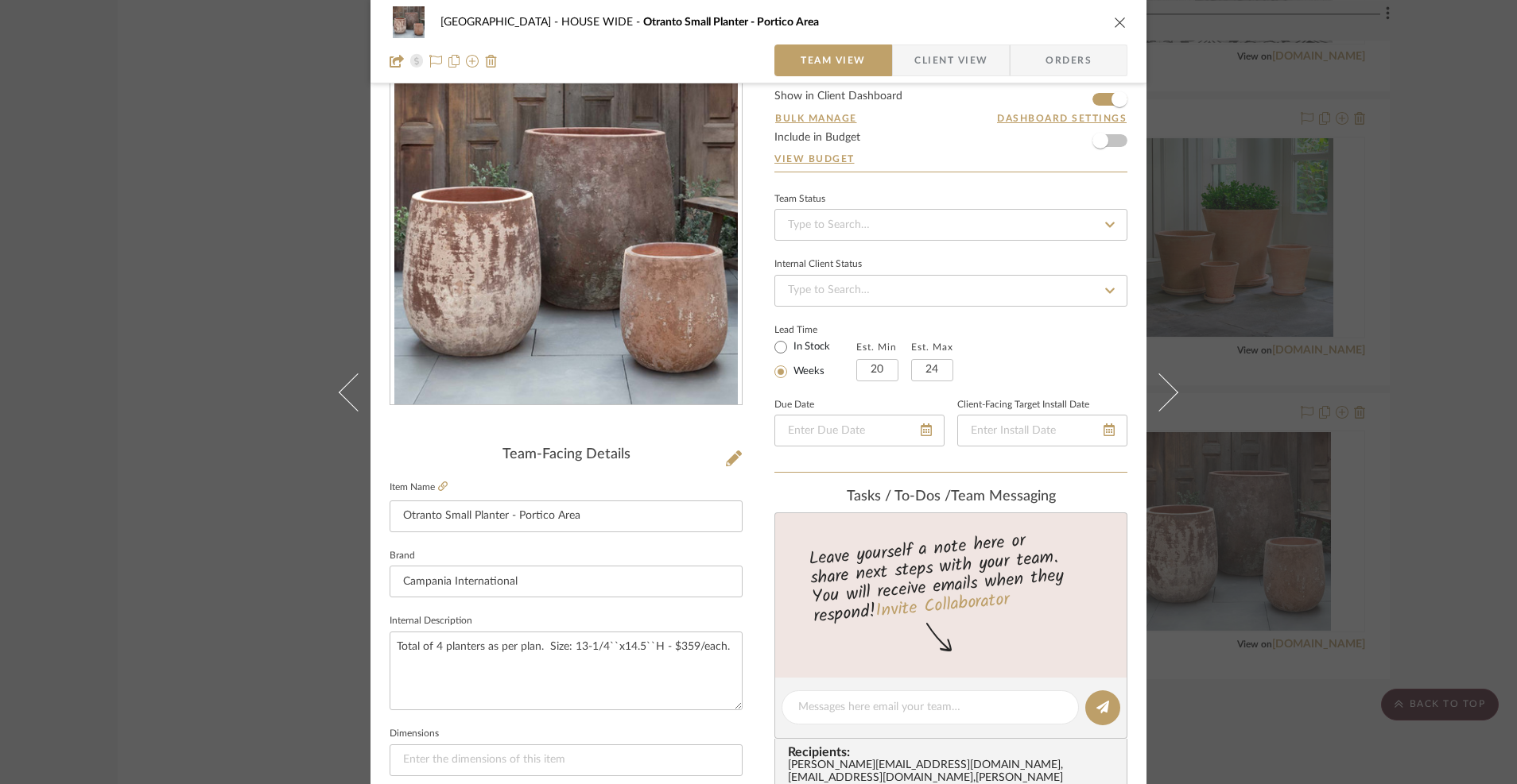
click at [1118, 24] on icon "close" at bounding box center [1120, 22] width 12 height 12
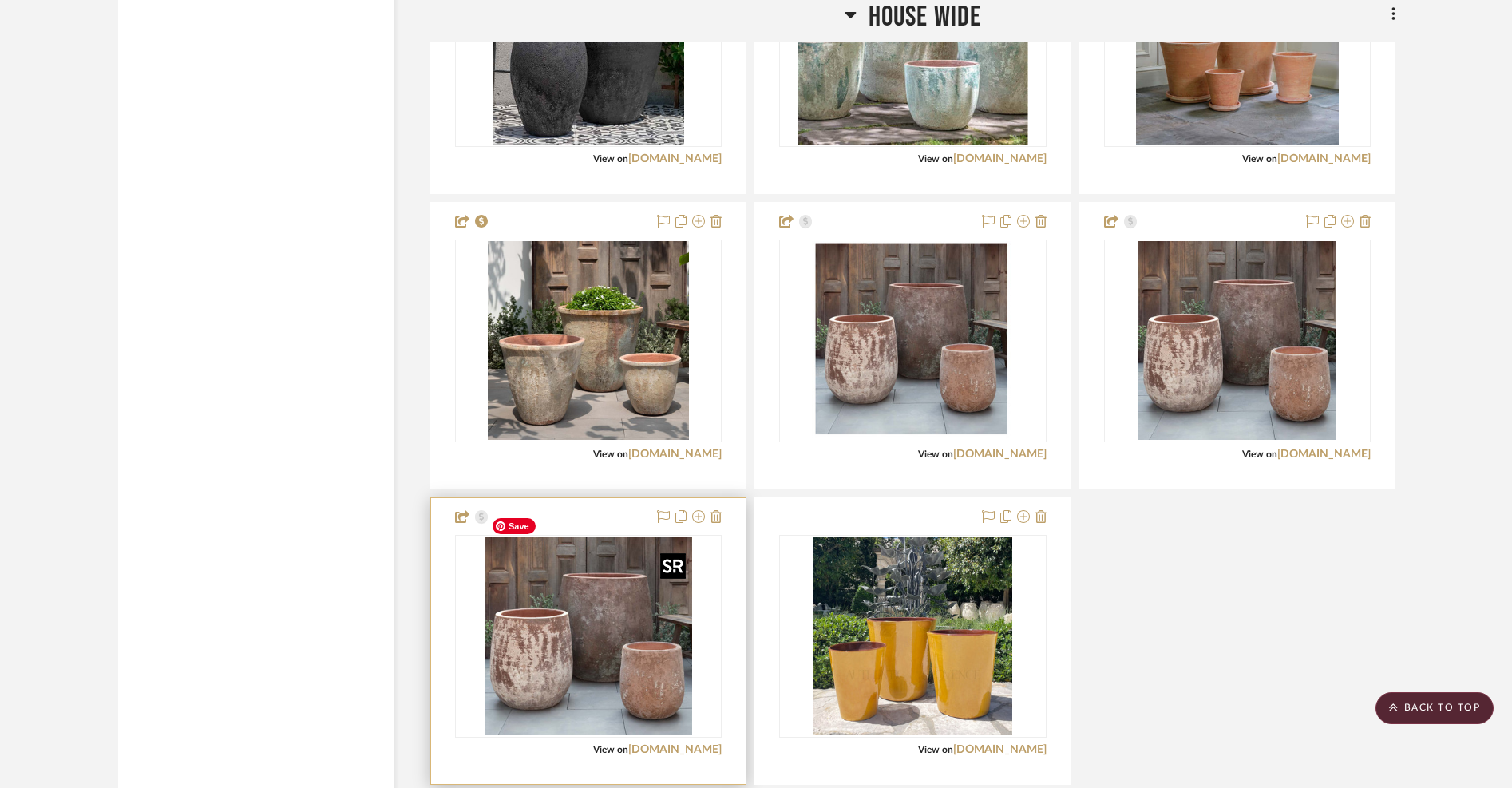
scroll to position [17214, 0]
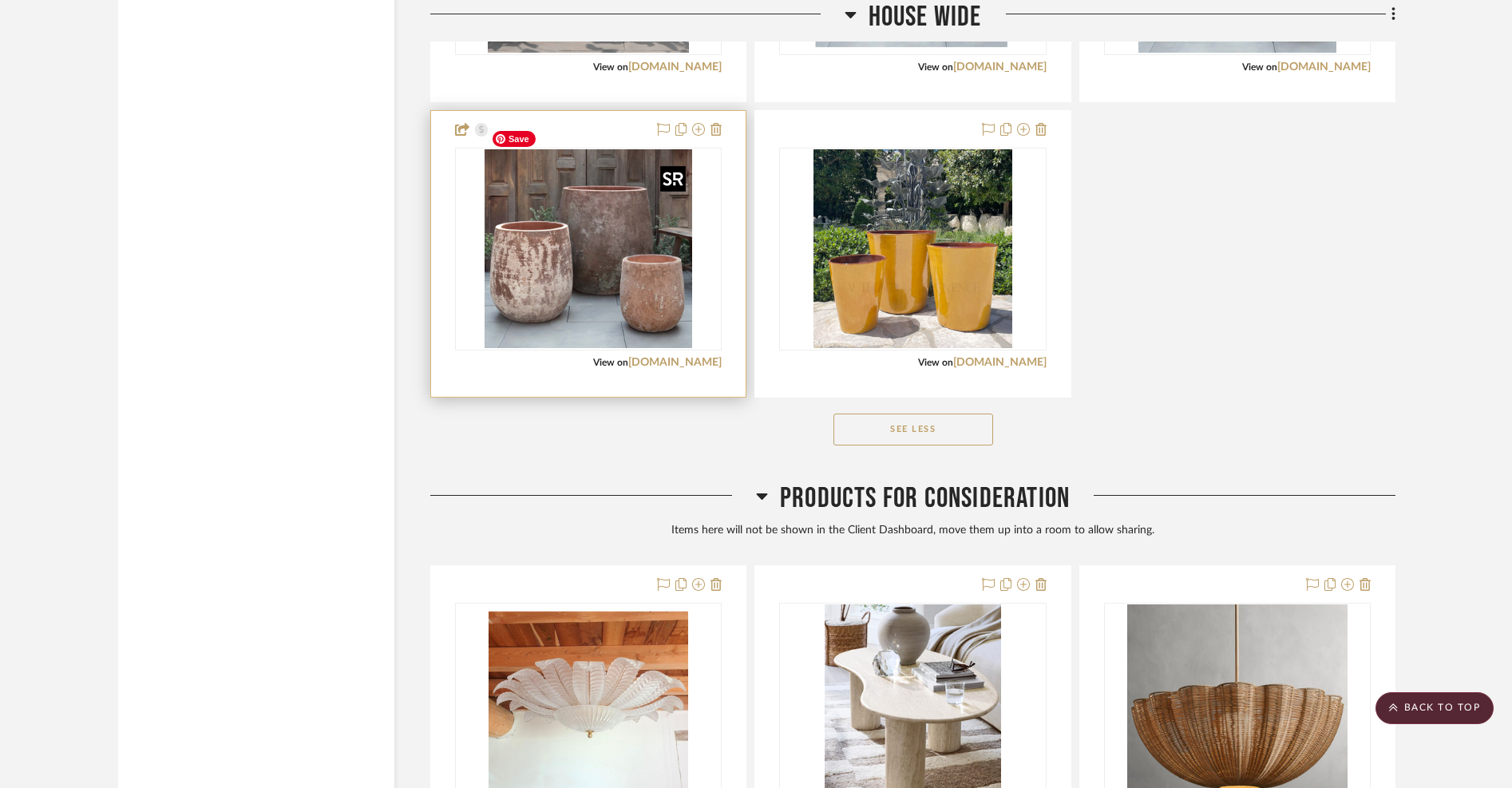
click at [575, 261] on img "0" at bounding box center [589, 249] width 207 height 200
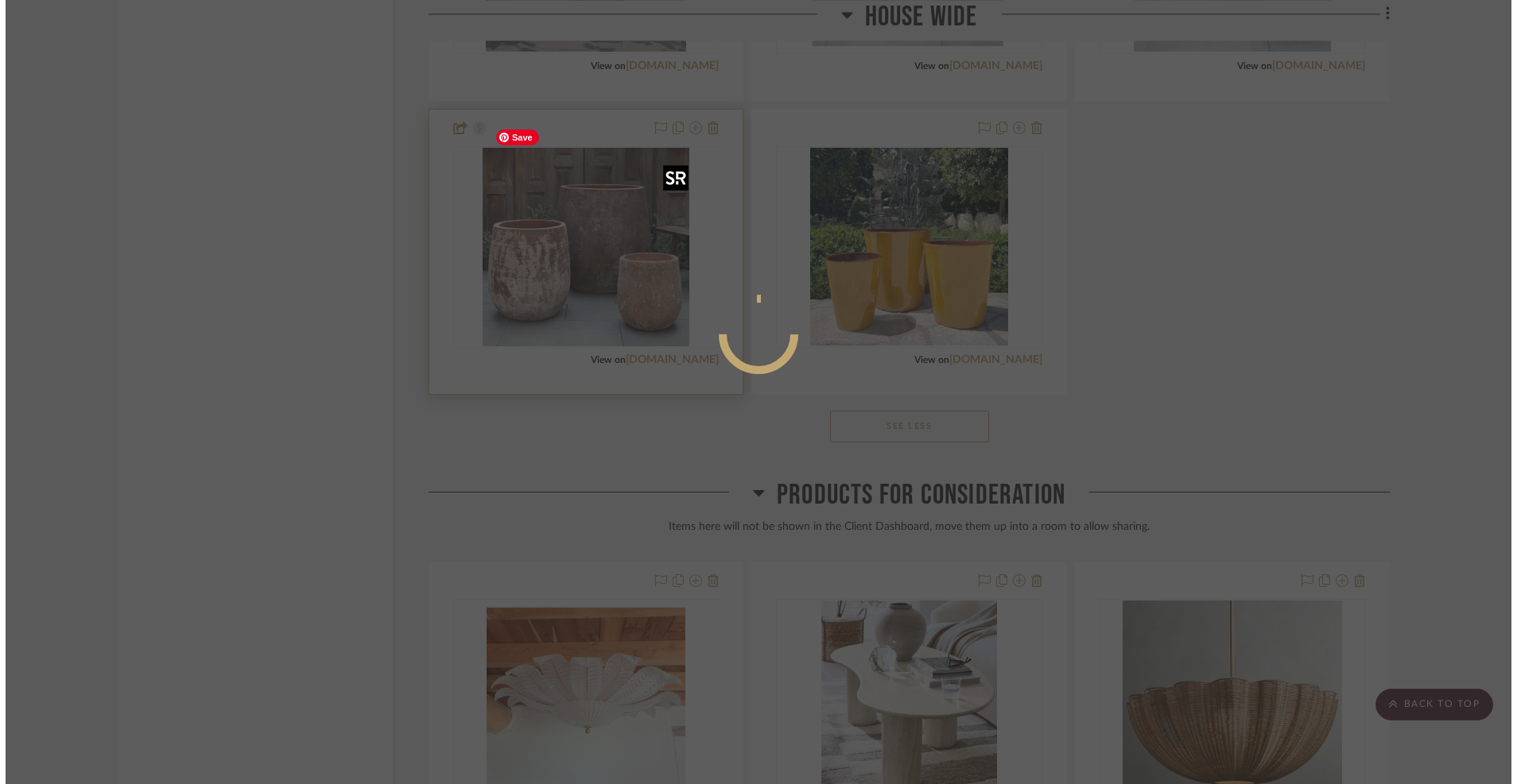
scroll to position [0, 0]
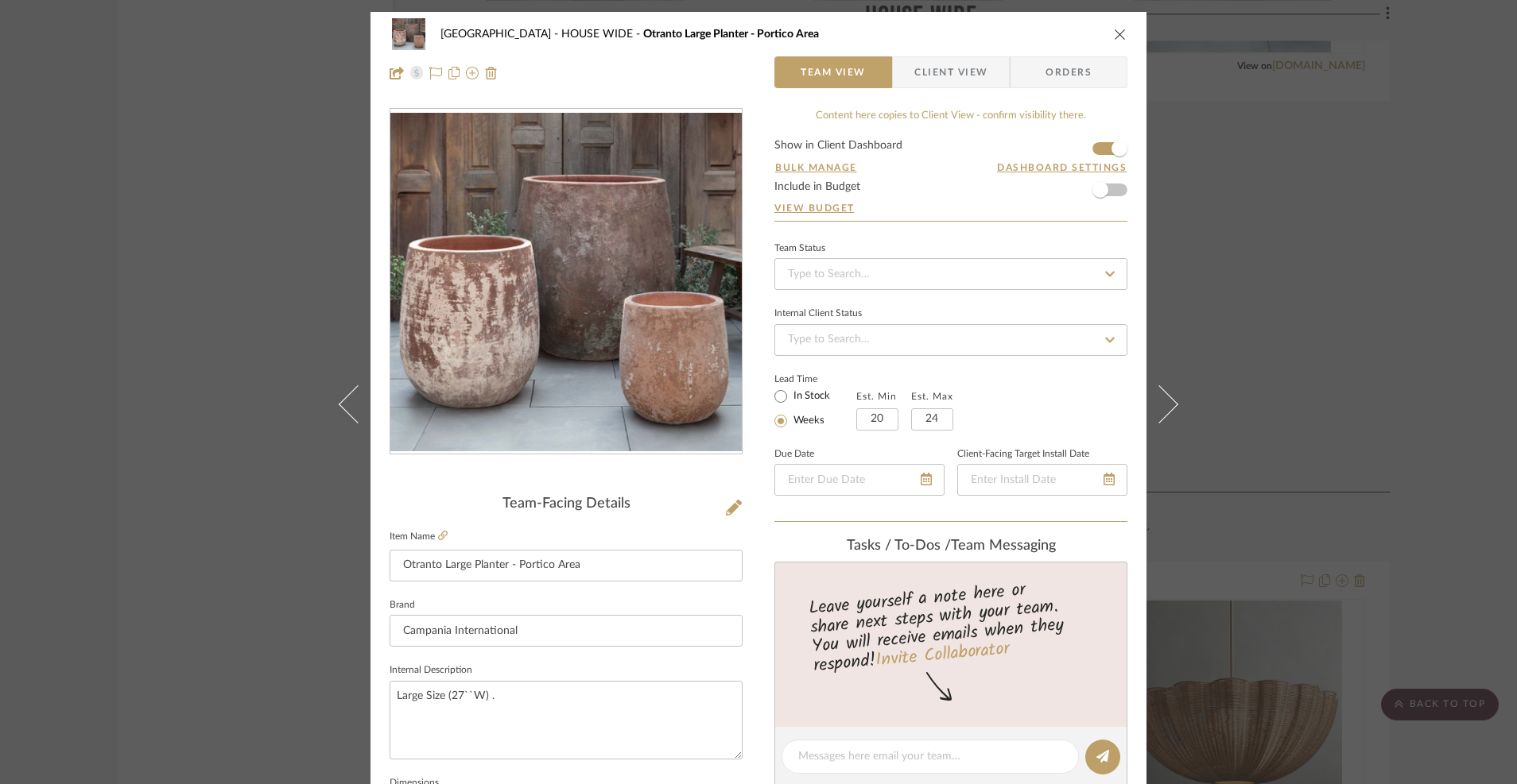
click at [1114, 34] on icon "close" at bounding box center [1120, 34] width 12 height 12
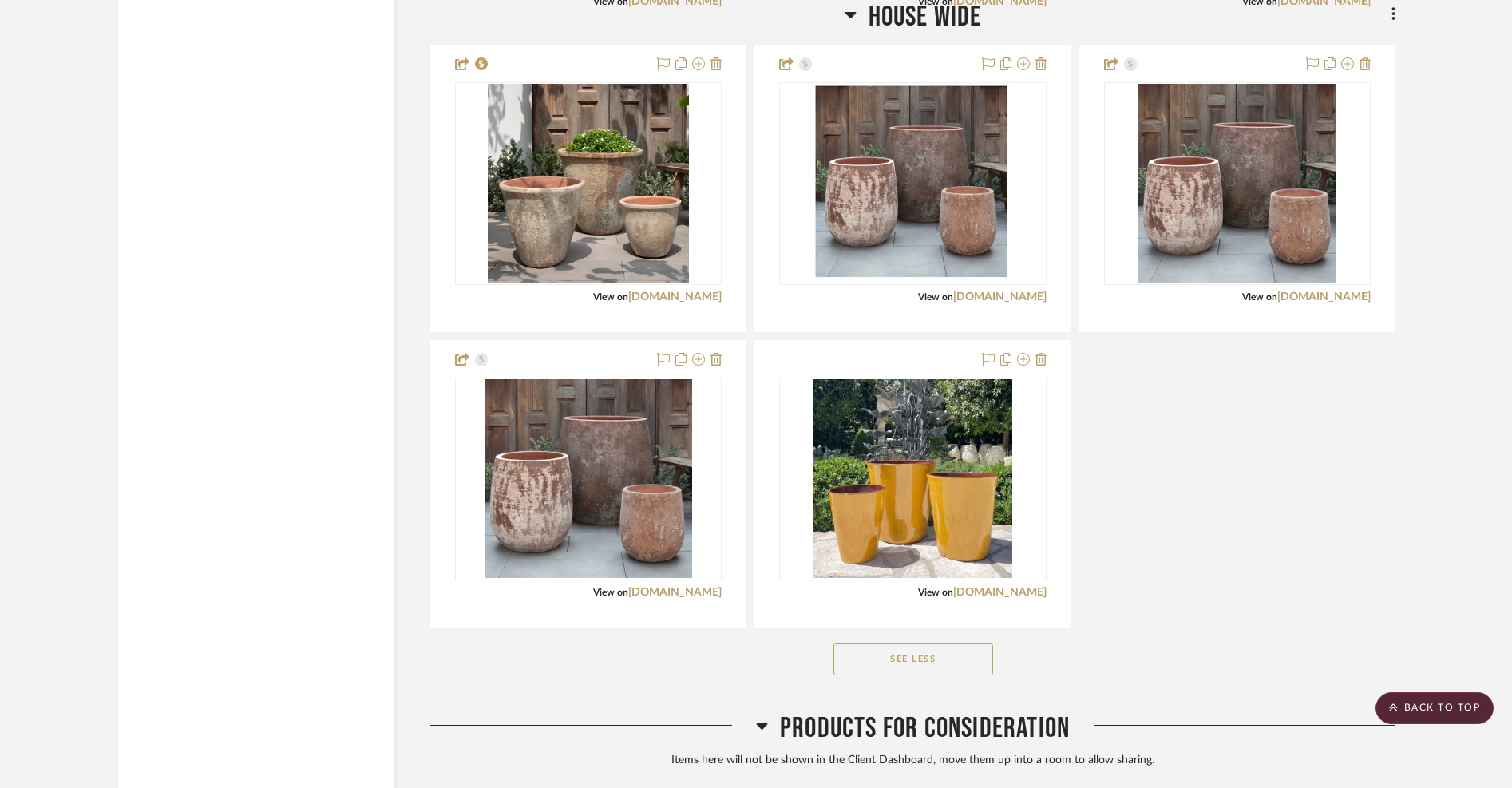
scroll to position [16982, 0]
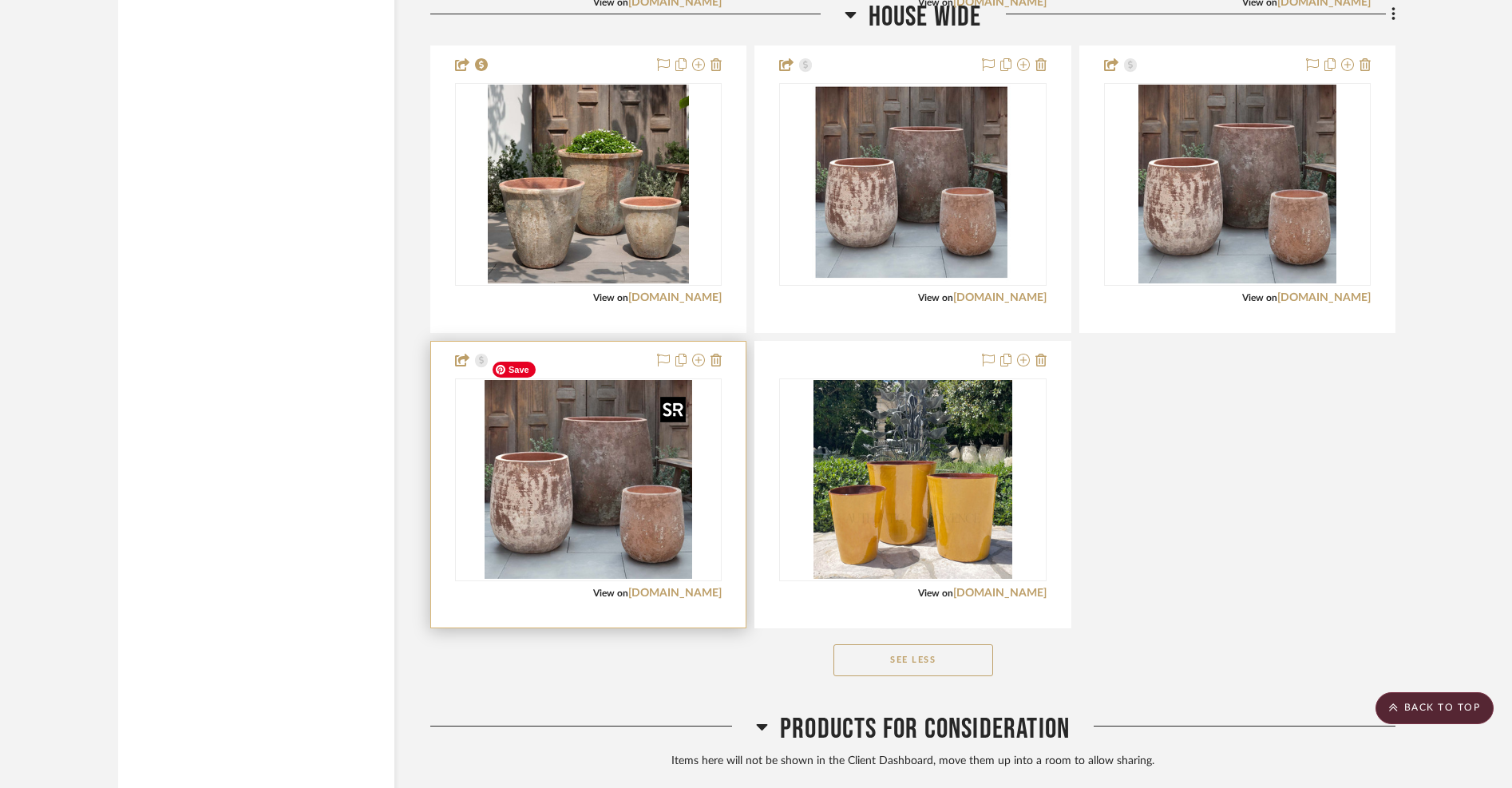
click at [551, 464] on img "0" at bounding box center [589, 481] width 207 height 200
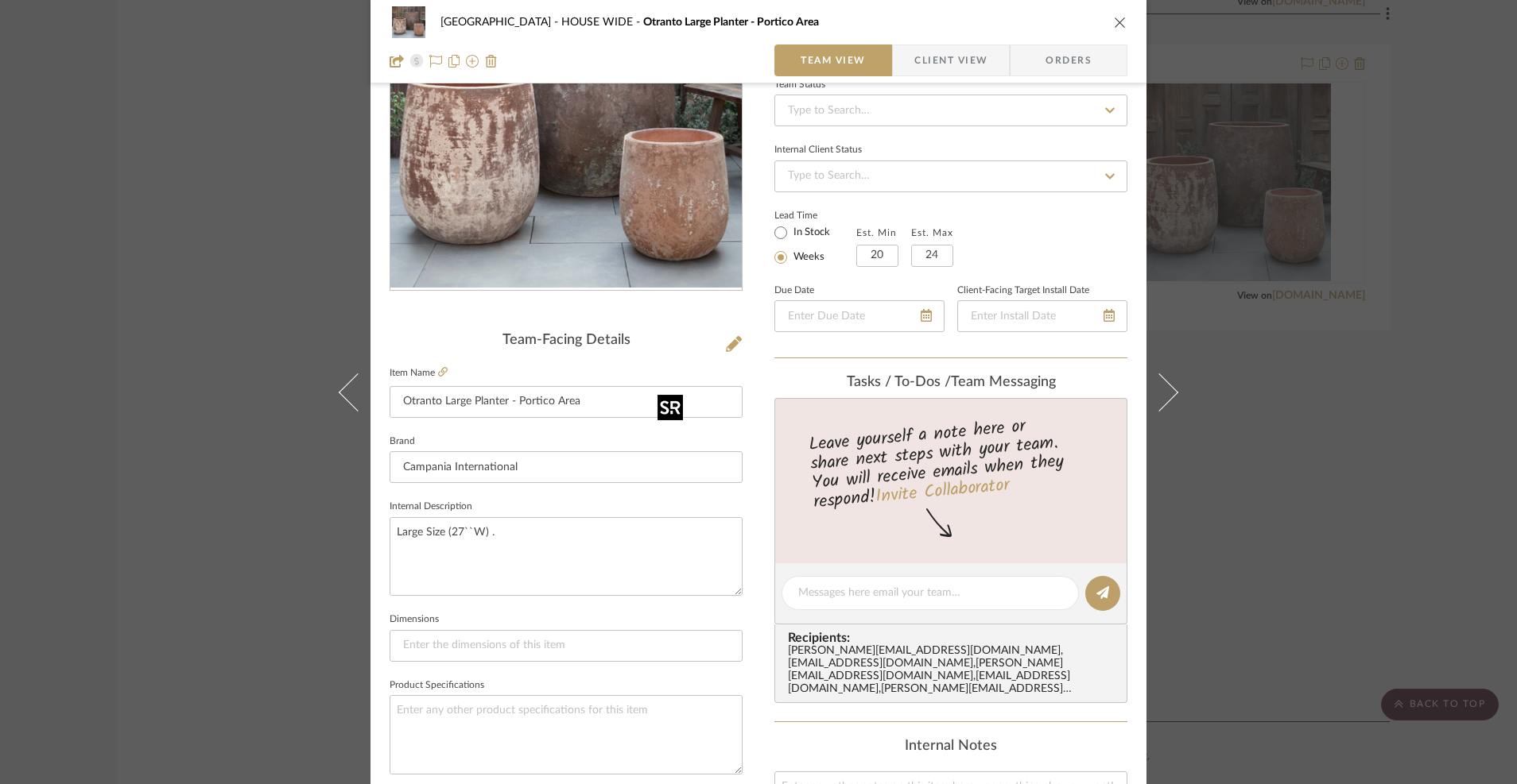
scroll to position [692, 0]
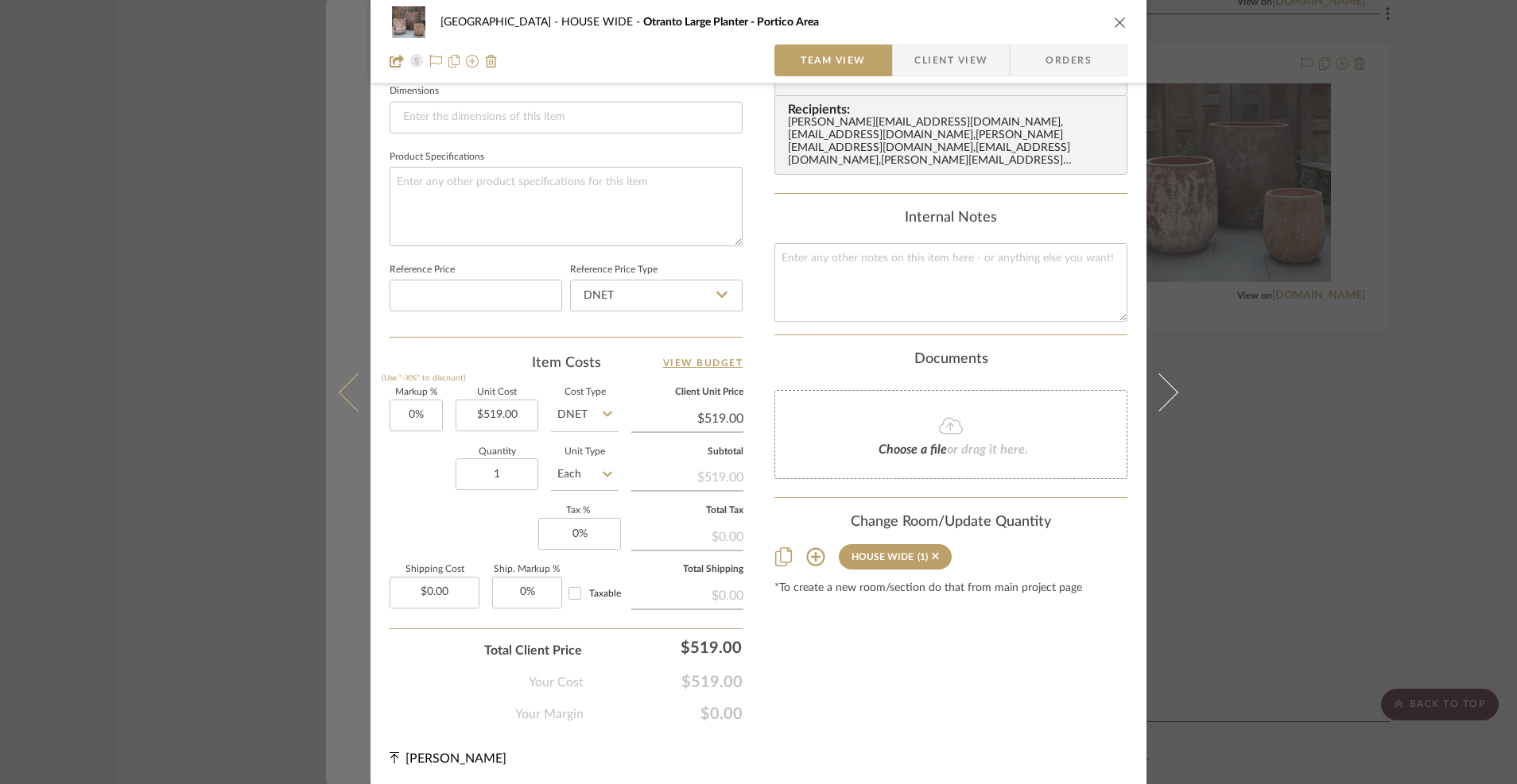
click at [341, 400] on button at bounding box center [349, 392] width 44 height 784
click at [345, 380] on icon at bounding box center [357, 391] width 38 height 38
click at [339, 390] on icon at bounding box center [357, 391] width 38 height 38
click at [333, 392] on button at bounding box center [349, 392] width 44 height 784
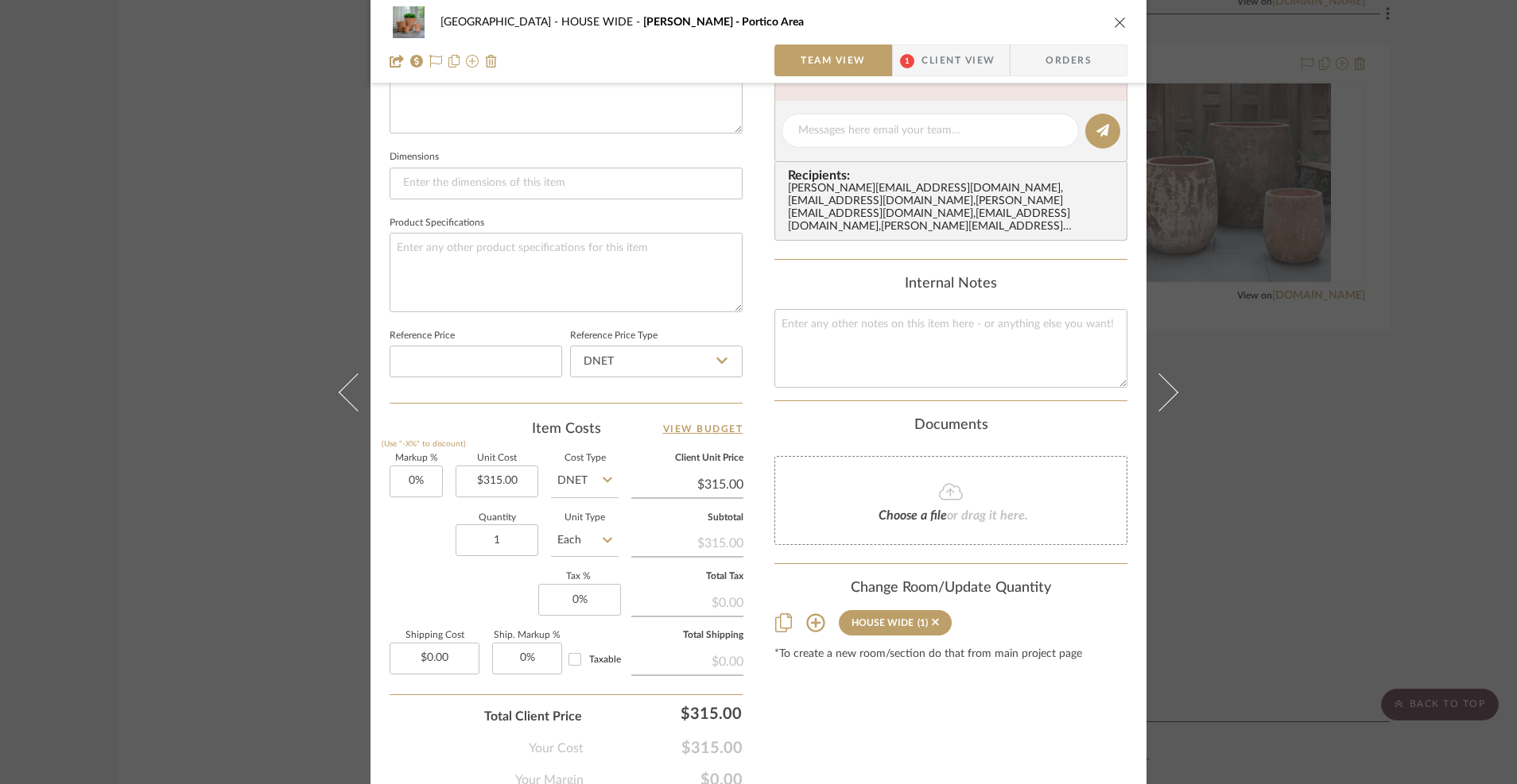
scroll to position [627, 0]
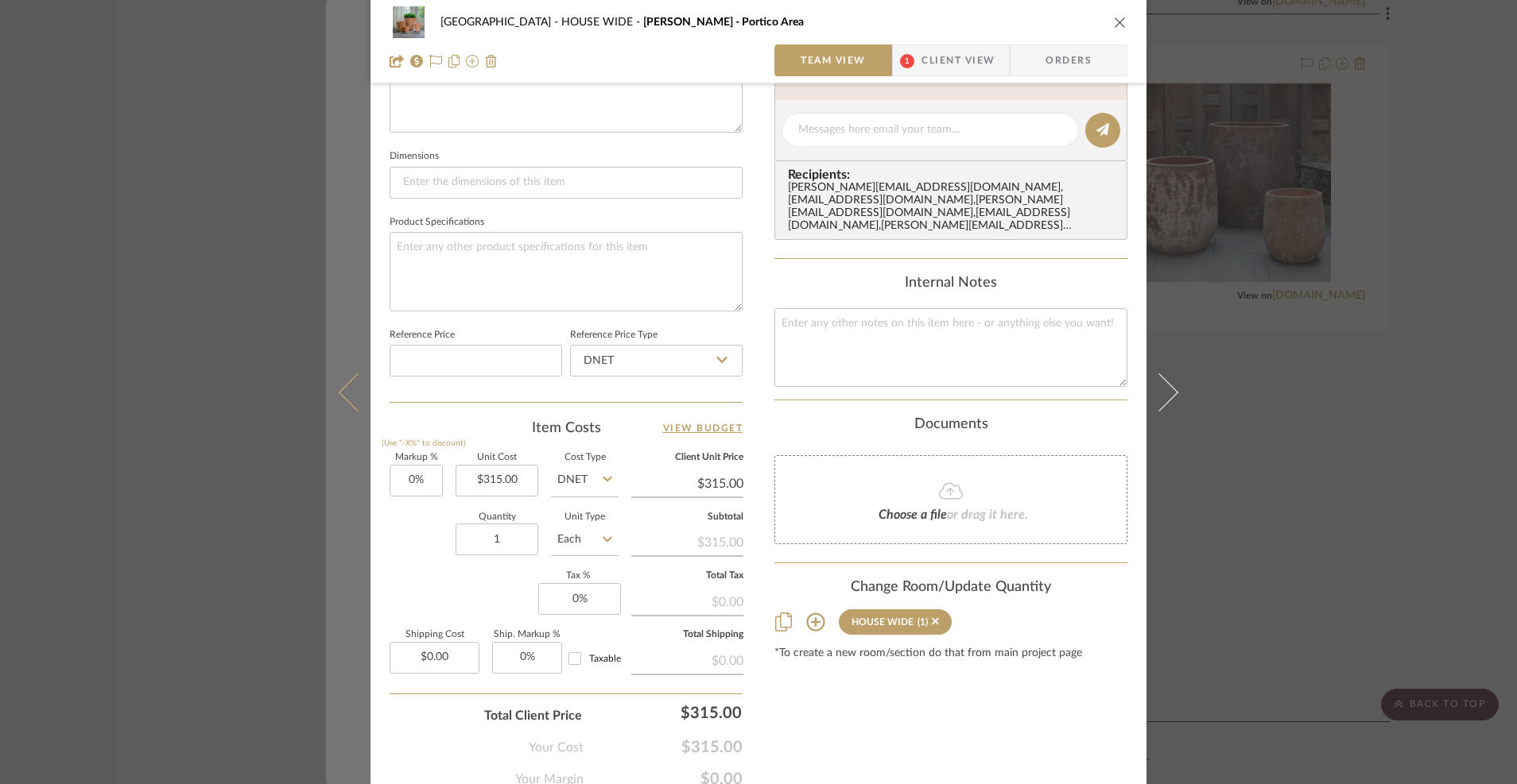
click at [335, 398] on button at bounding box center [349, 392] width 44 height 784
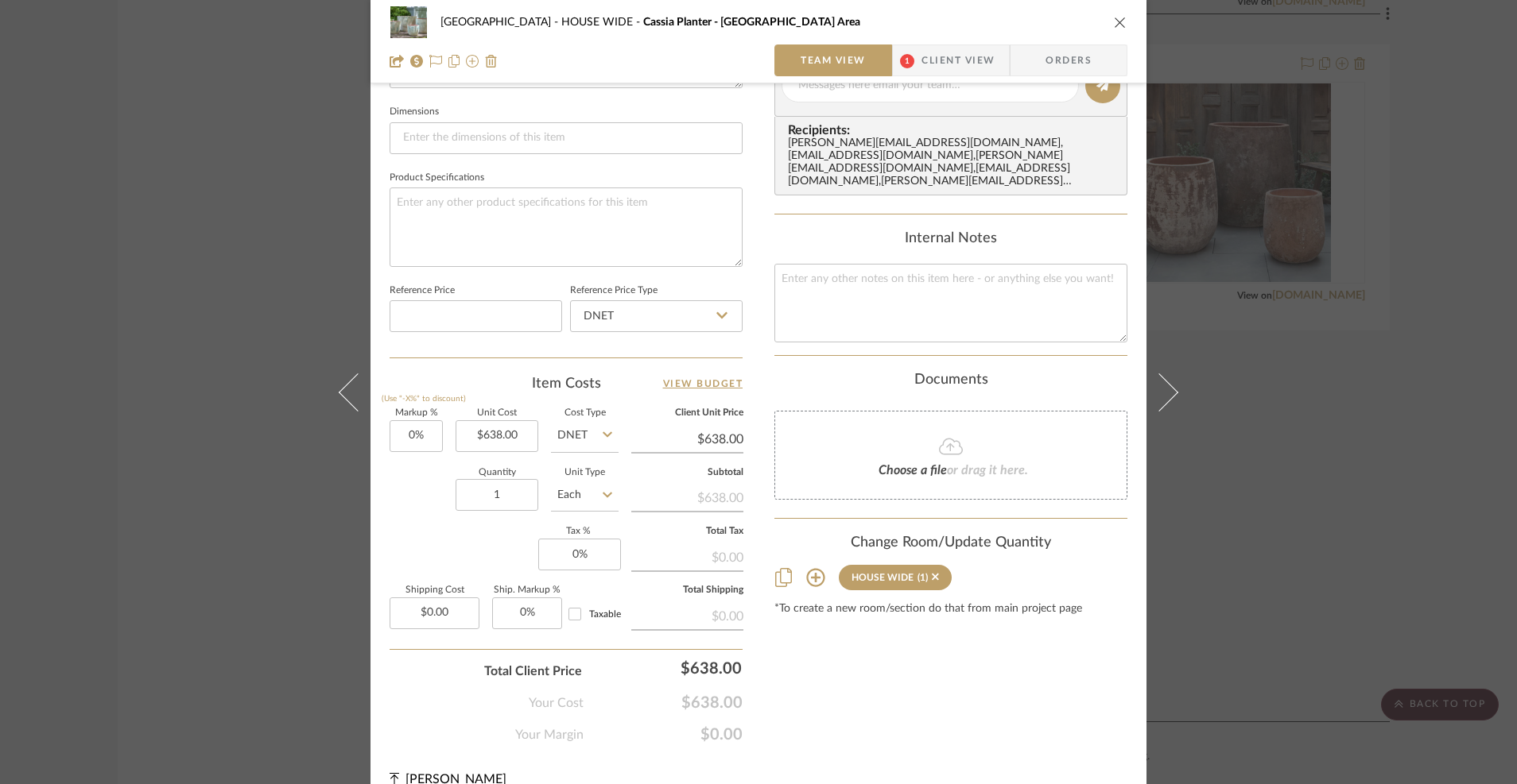
scroll to position [672, 0]
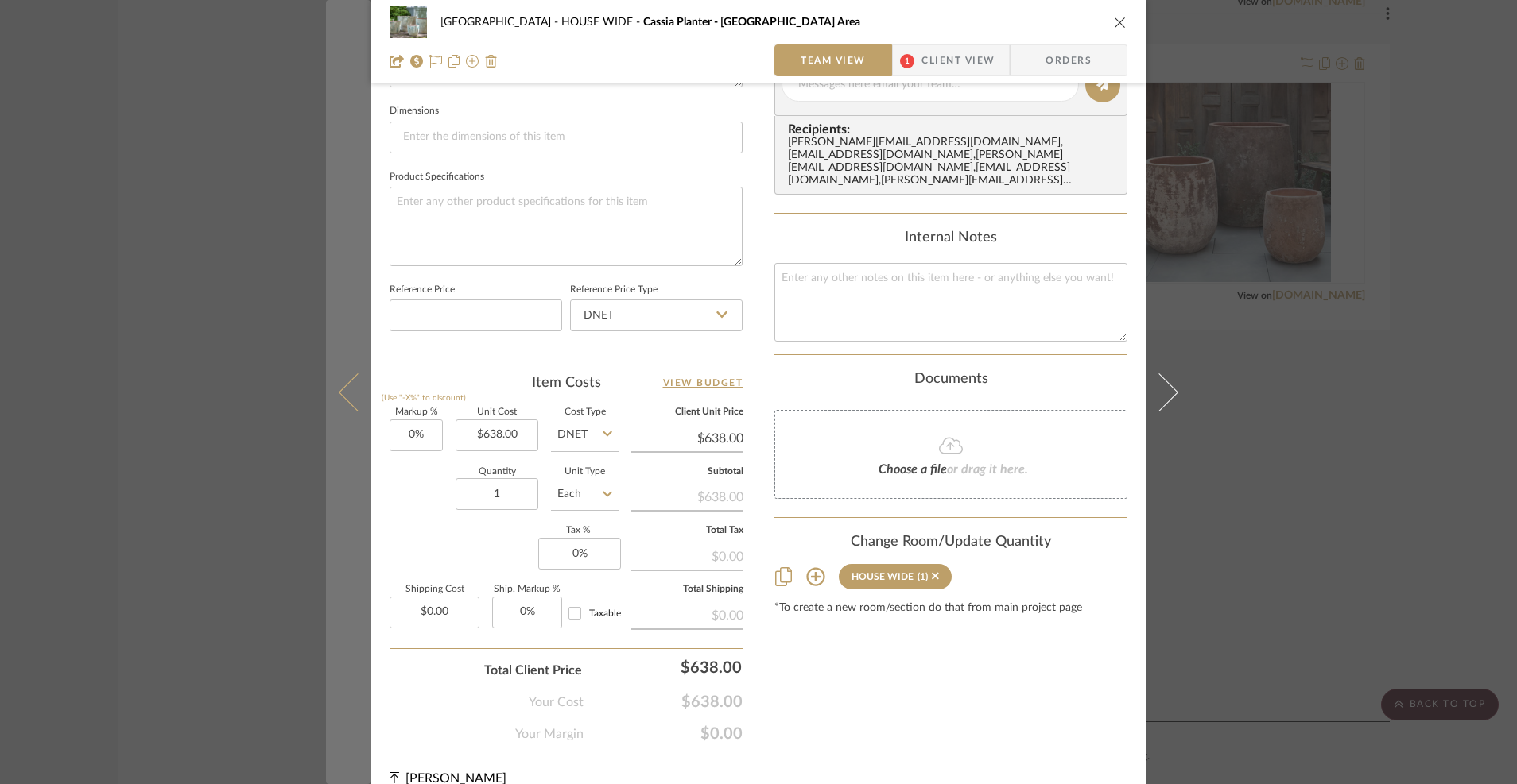
click at [345, 400] on icon at bounding box center [357, 391] width 38 height 38
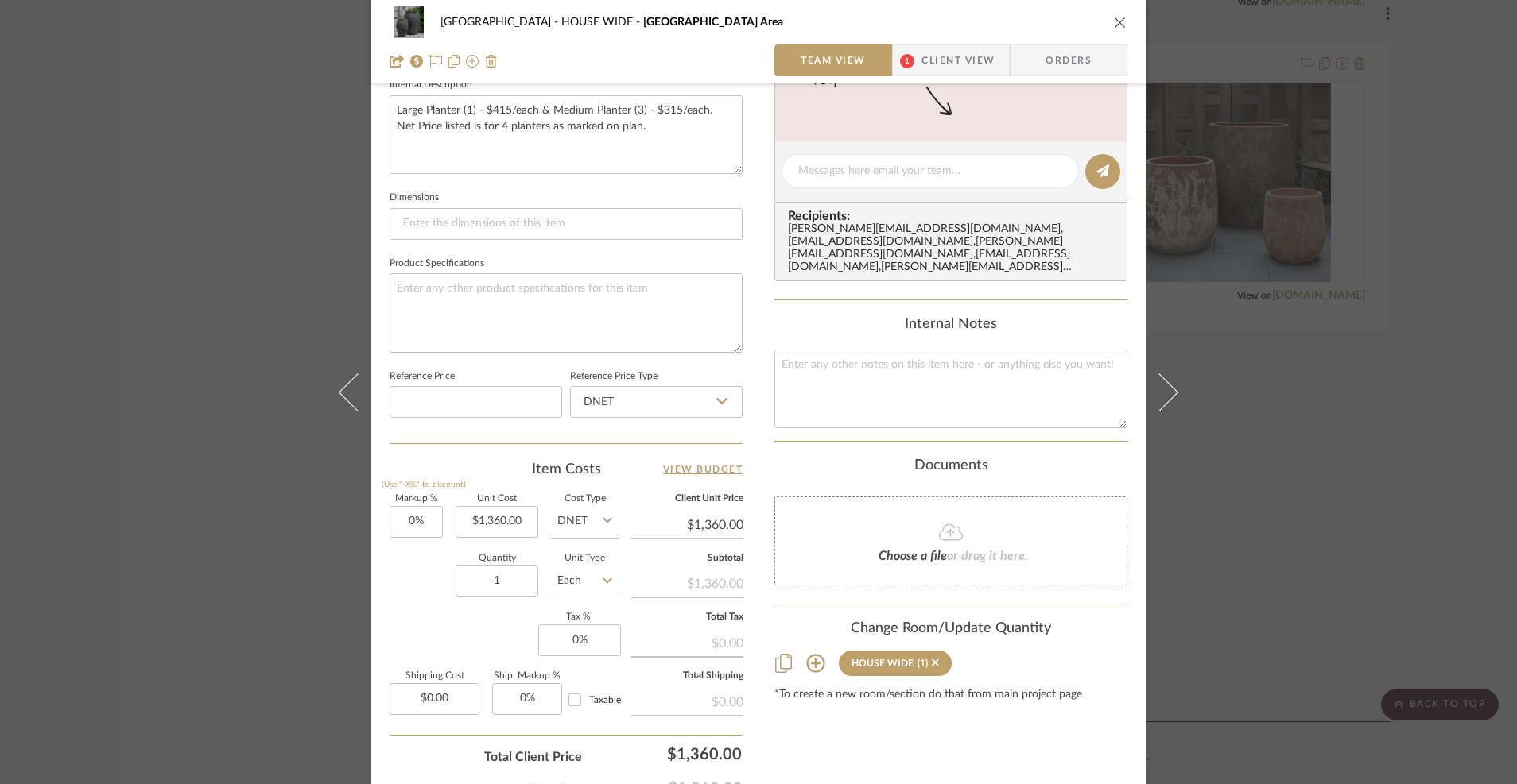
scroll to position [588, 0]
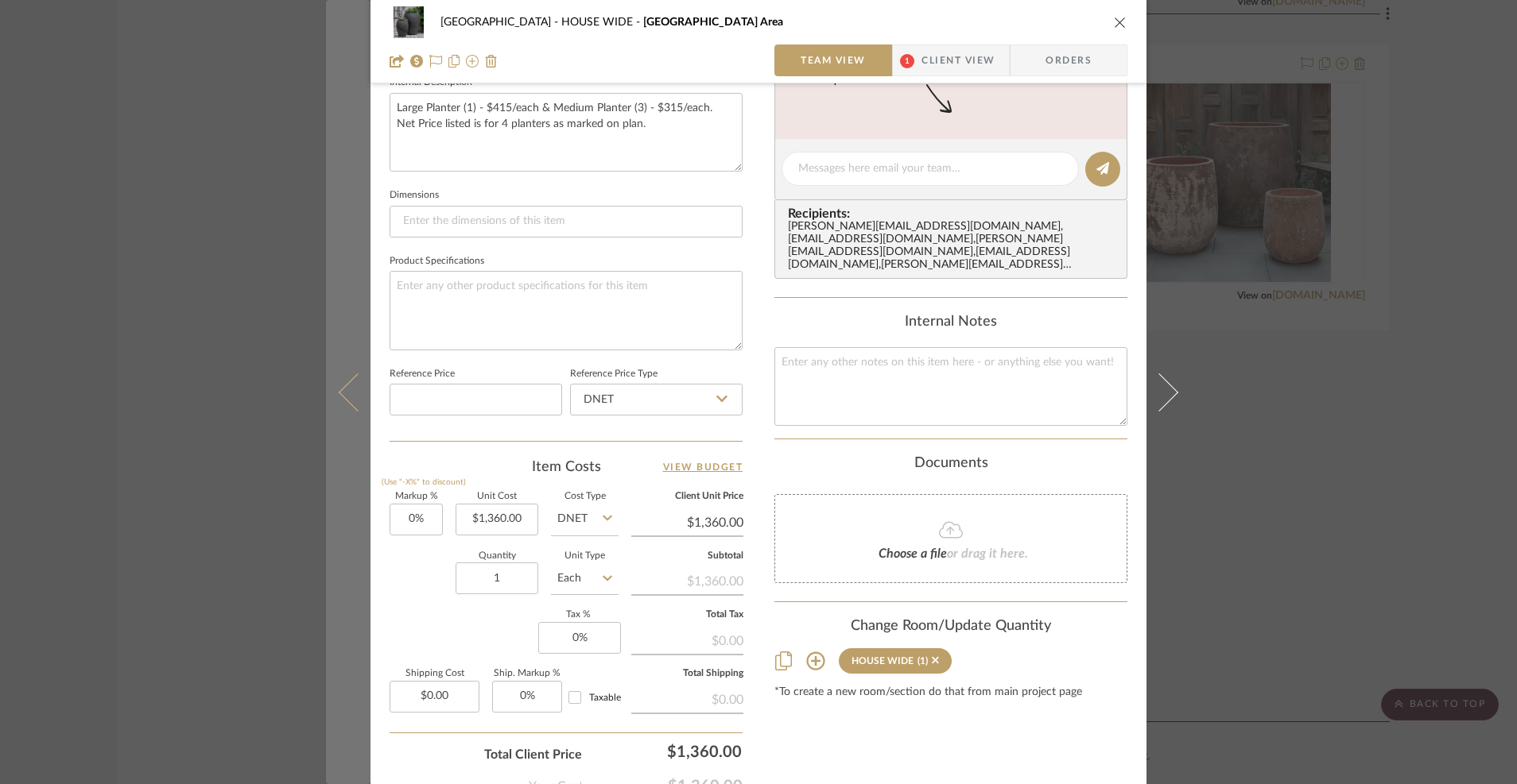
click at [341, 390] on icon at bounding box center [357, 391] width 38 height 38
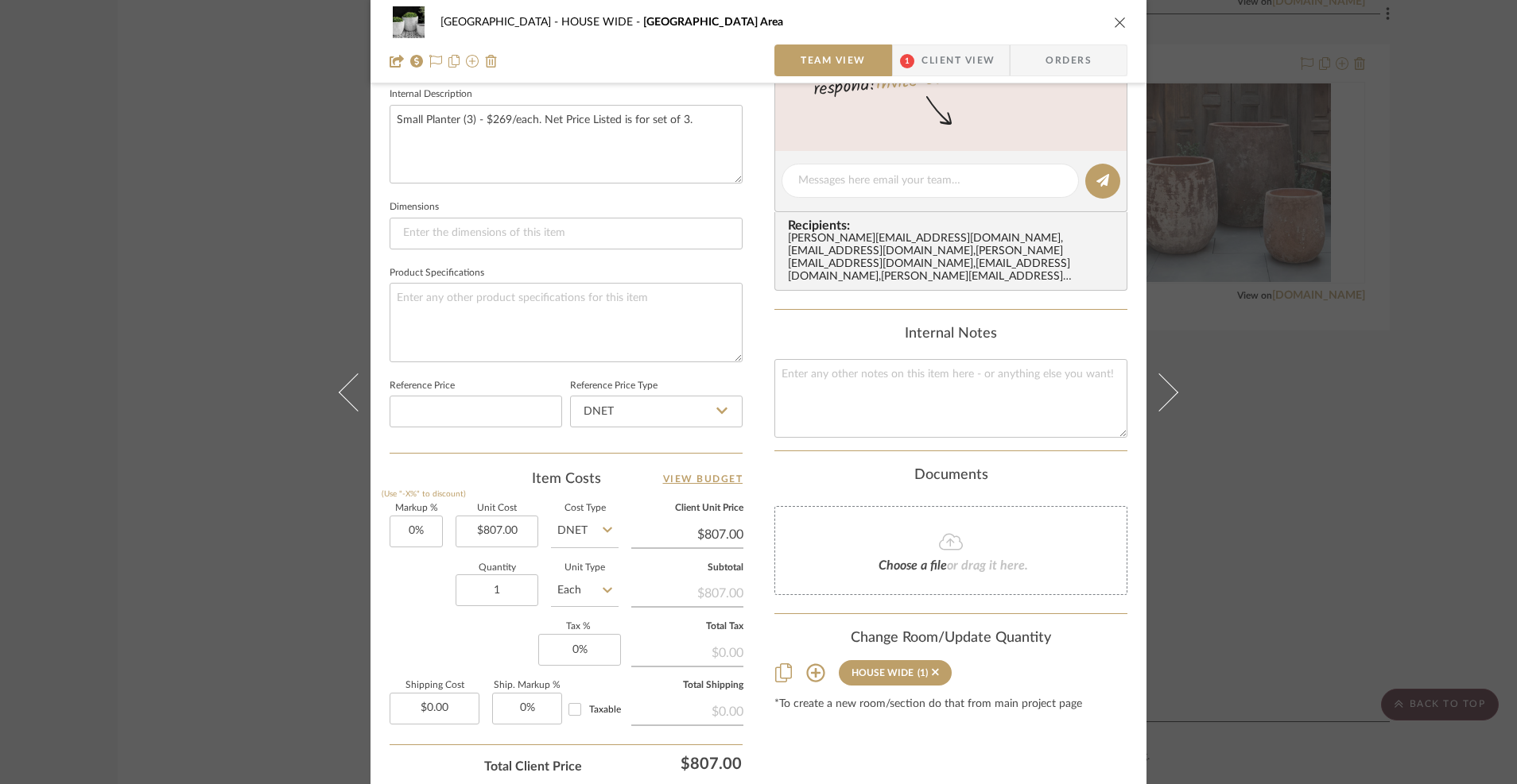
scroll to position [692, 0]
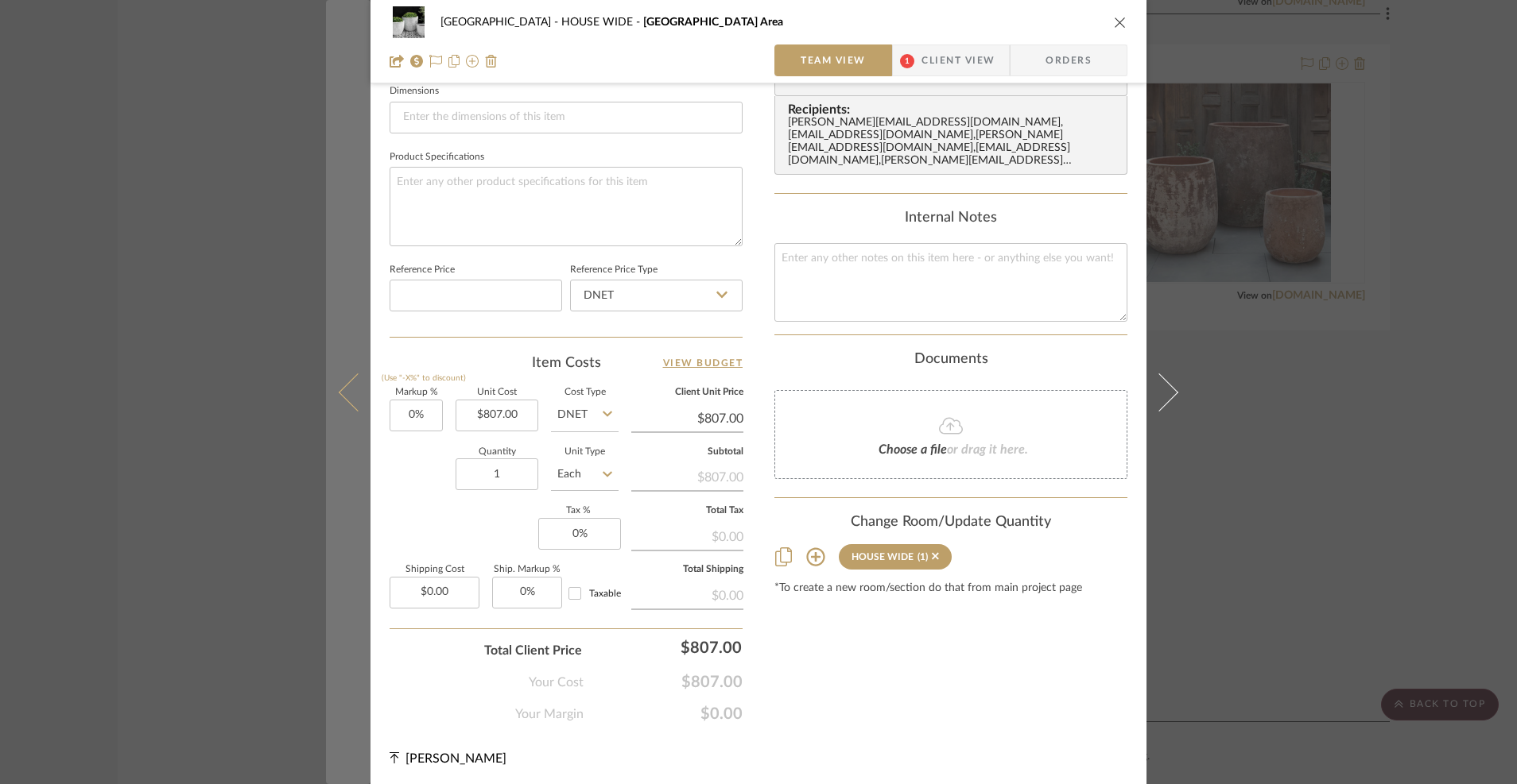
click at [370, 390] on icon at bounding box center [357, 391] width 38 height 38
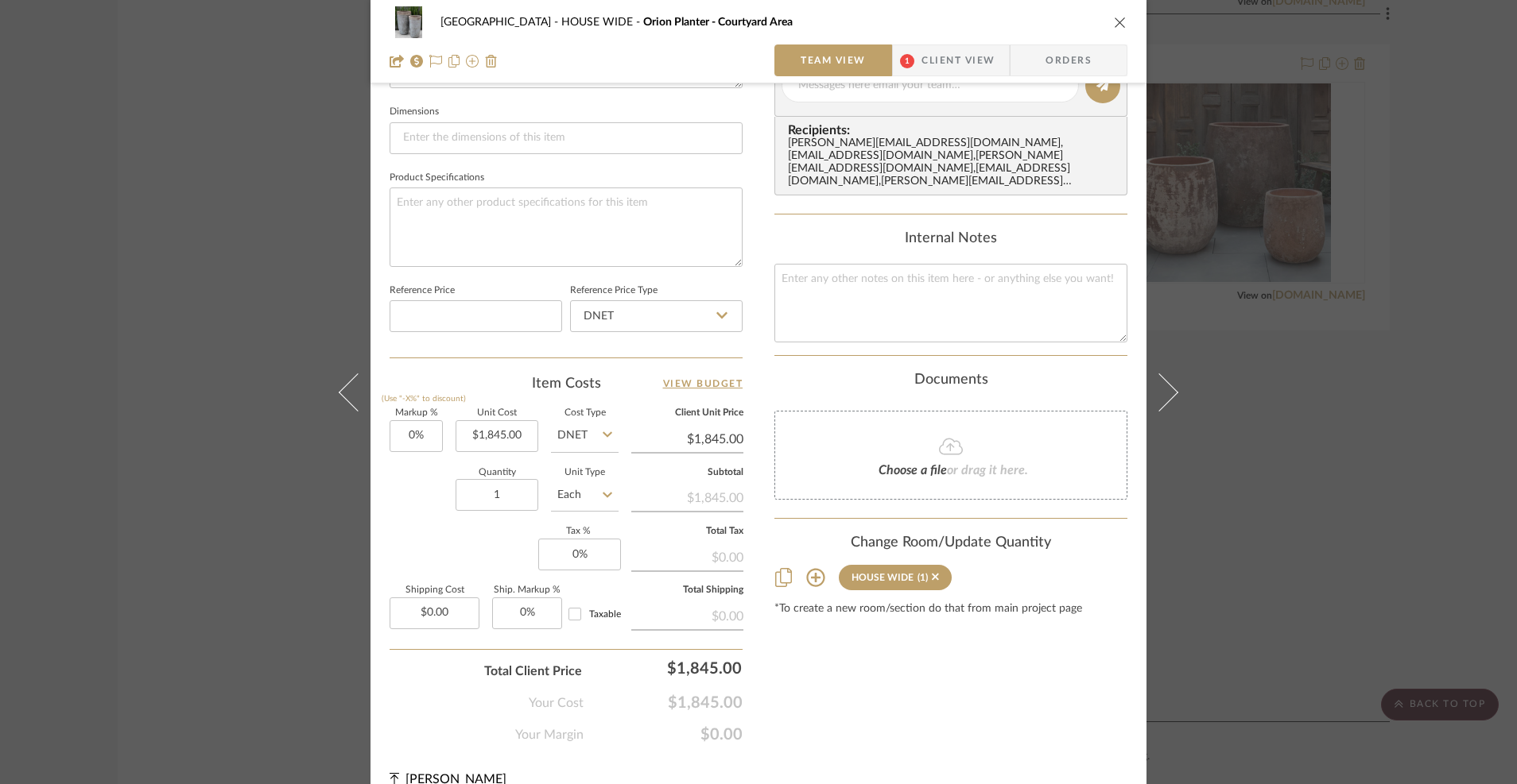
scroll to position [672, 0]
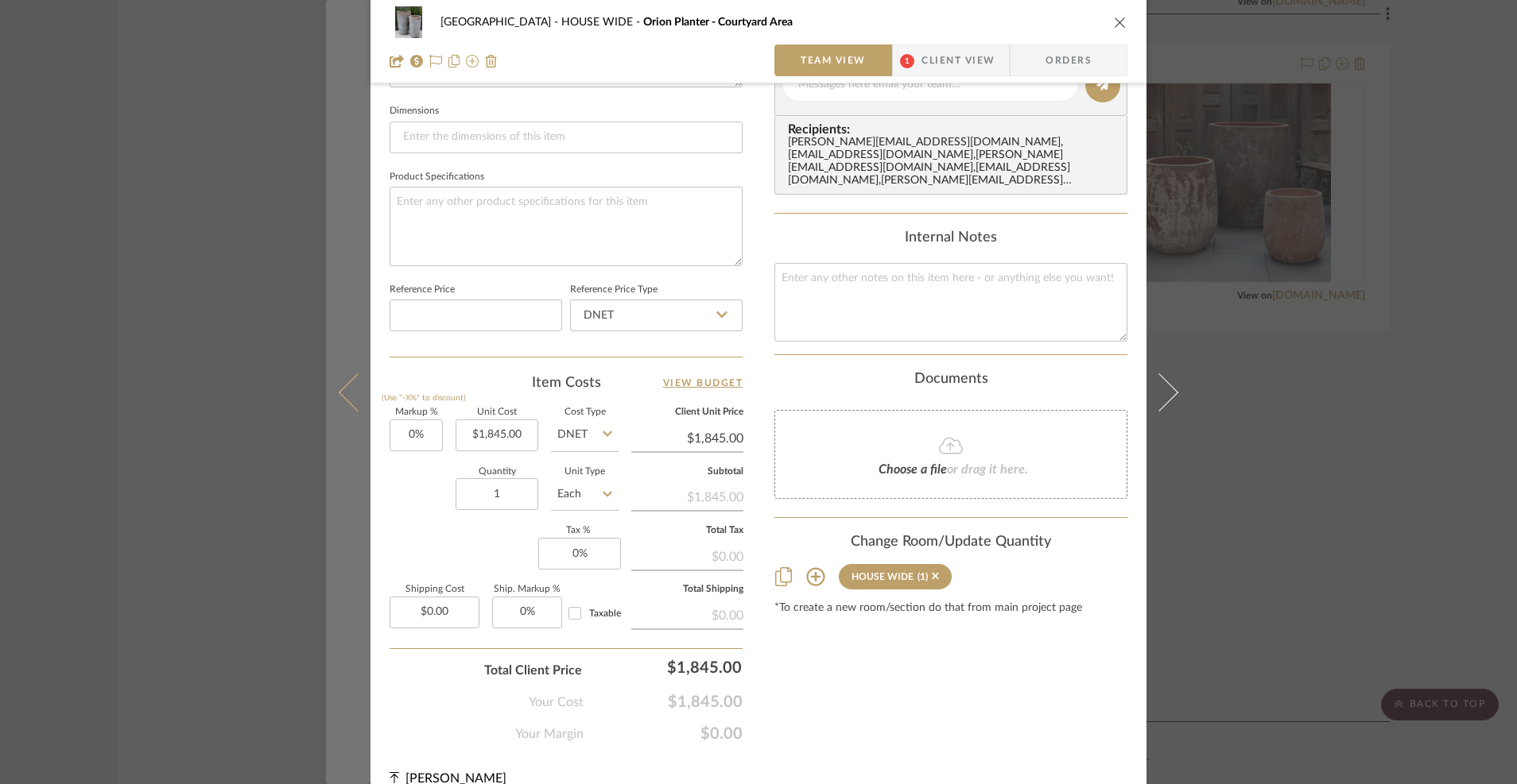
click at [333, 385] on button at bounding box center [349, 392] width 44 height 784
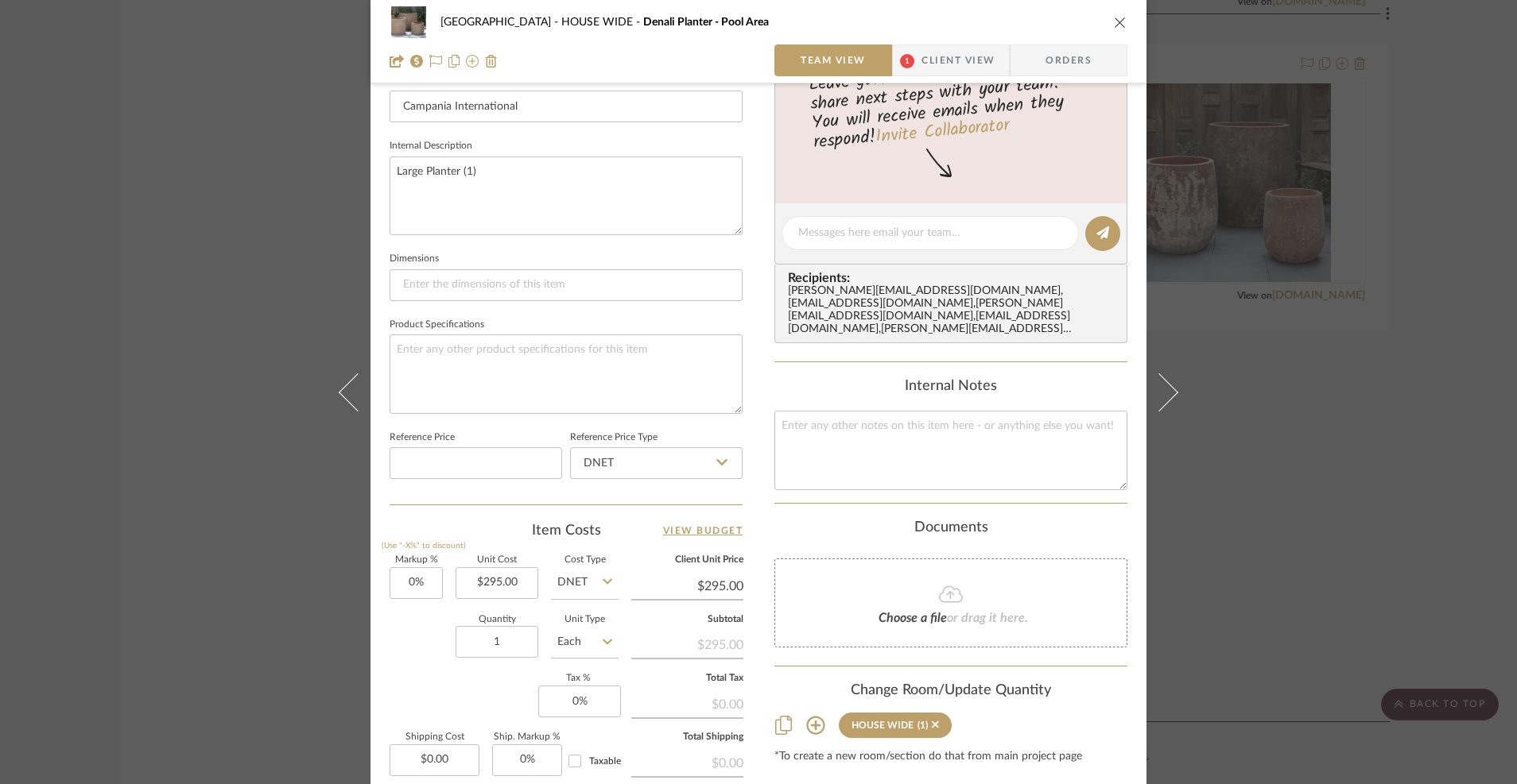
scroll to position [692, 0]
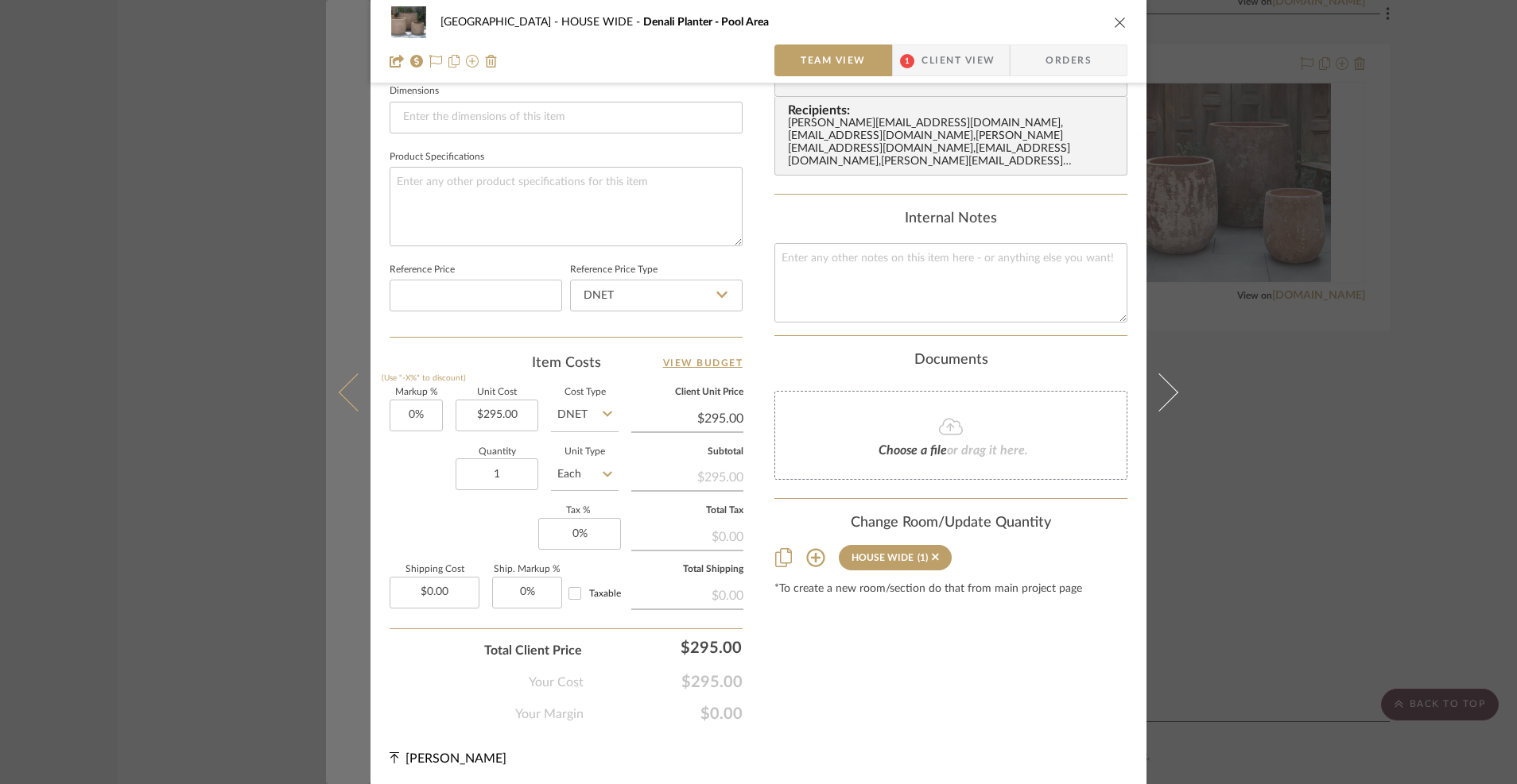
click at [332, 392] on button at bounding box center [349, 392] width 44 height 784
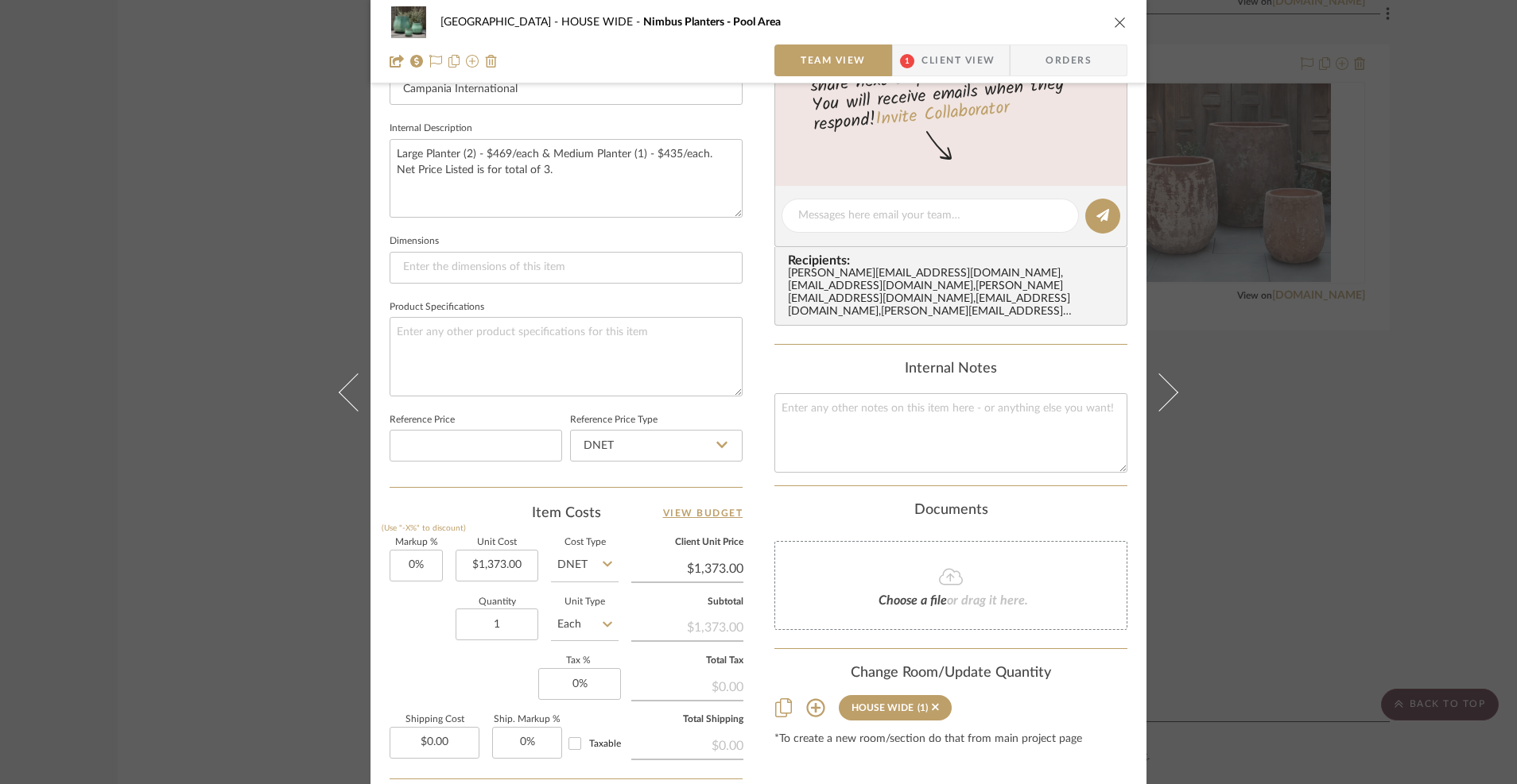
scroll to position [611, 0]
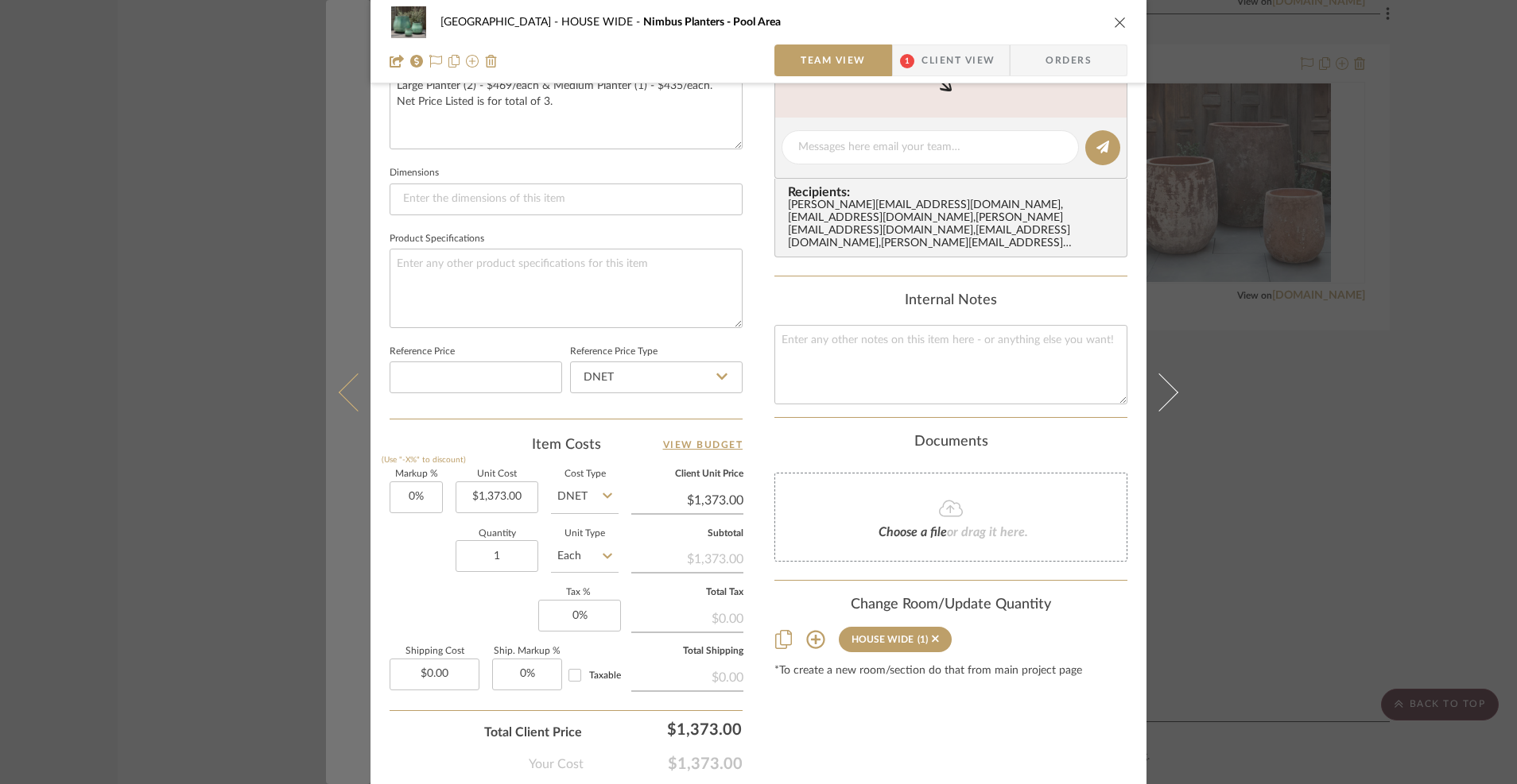
click at [333, 379] on button at bounding box center [349, 392] width 44 height 784
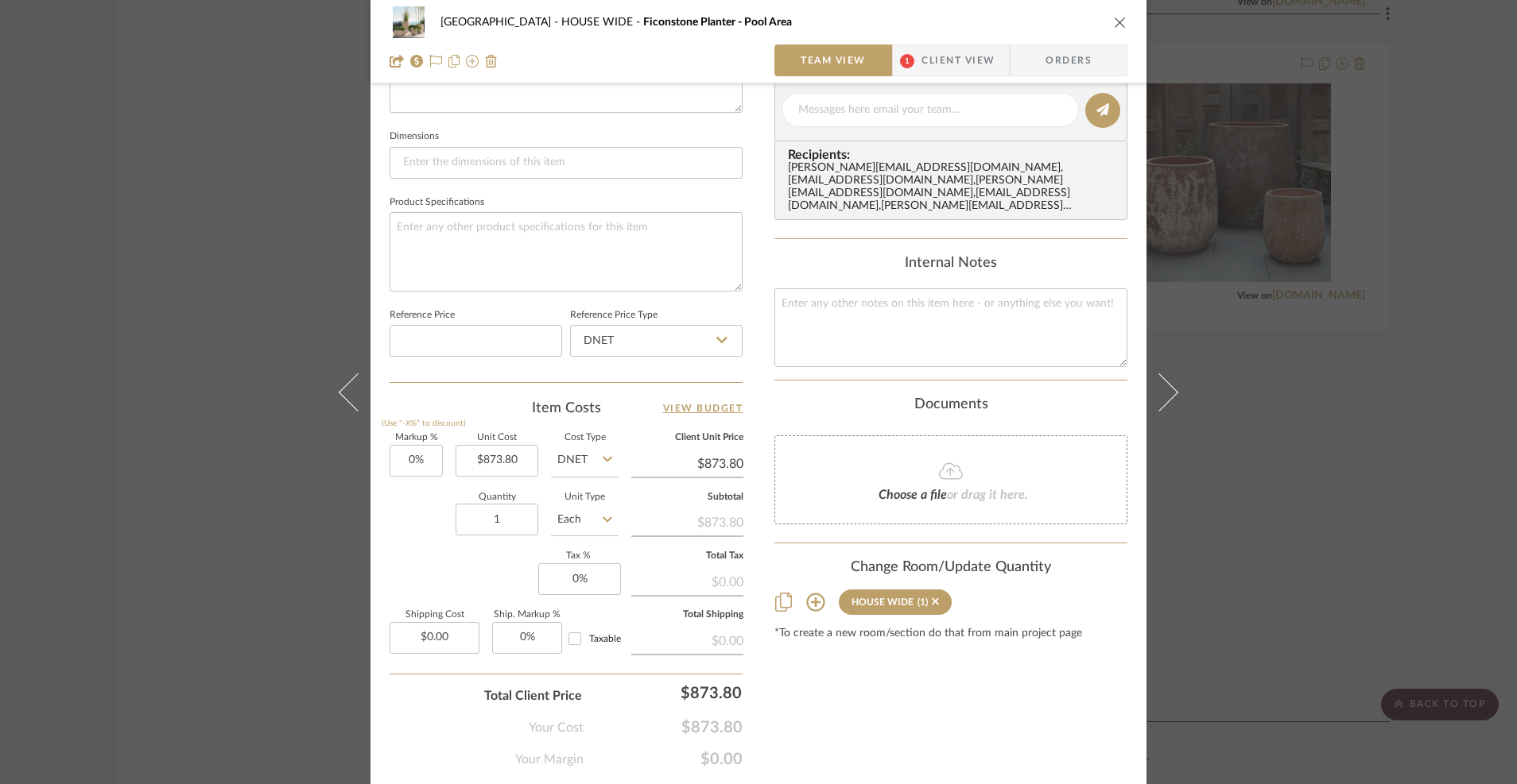
scroll to position [653, 0]
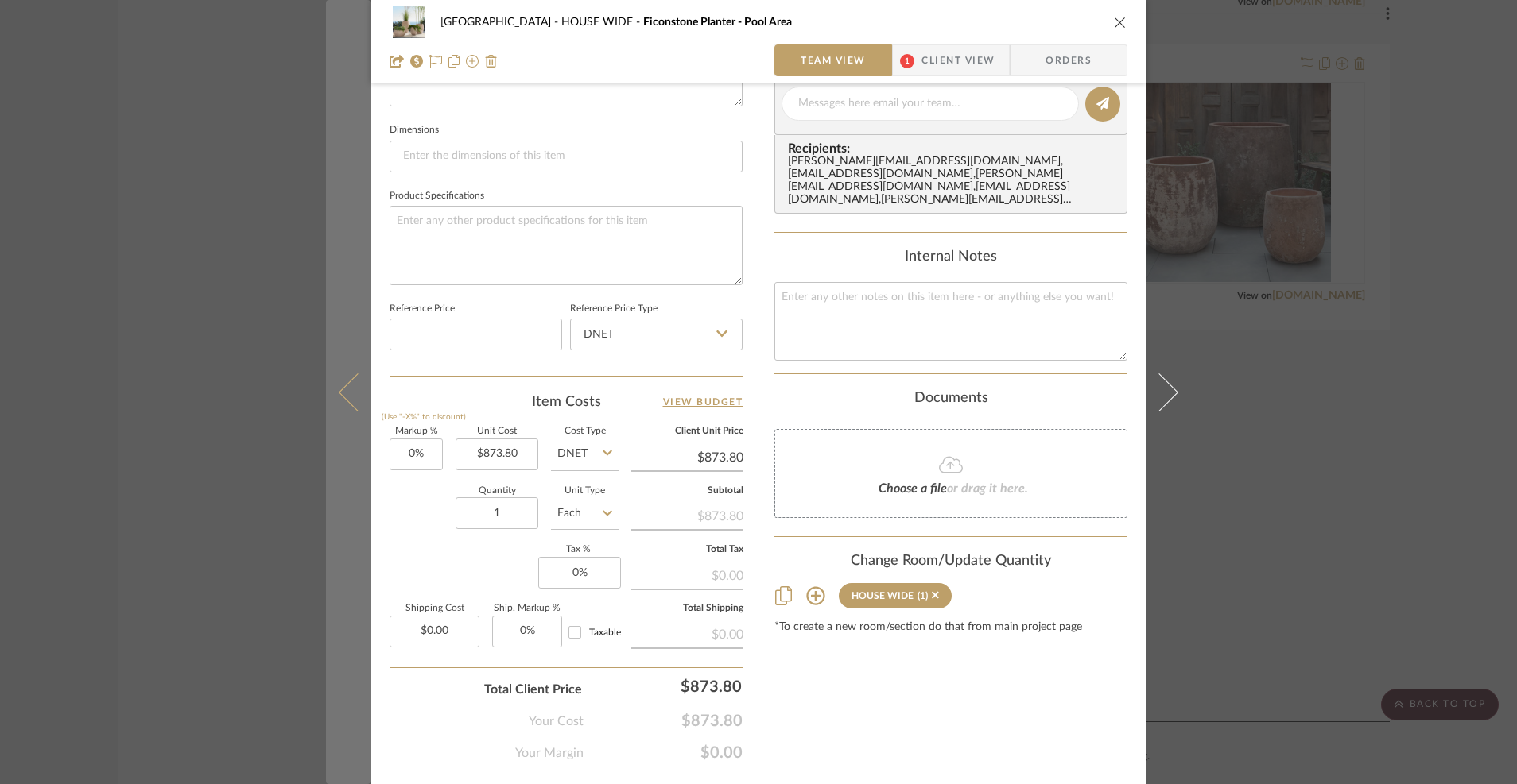
click at [339, 389] on icon at bounding box center [357, 391] width 38 height 38
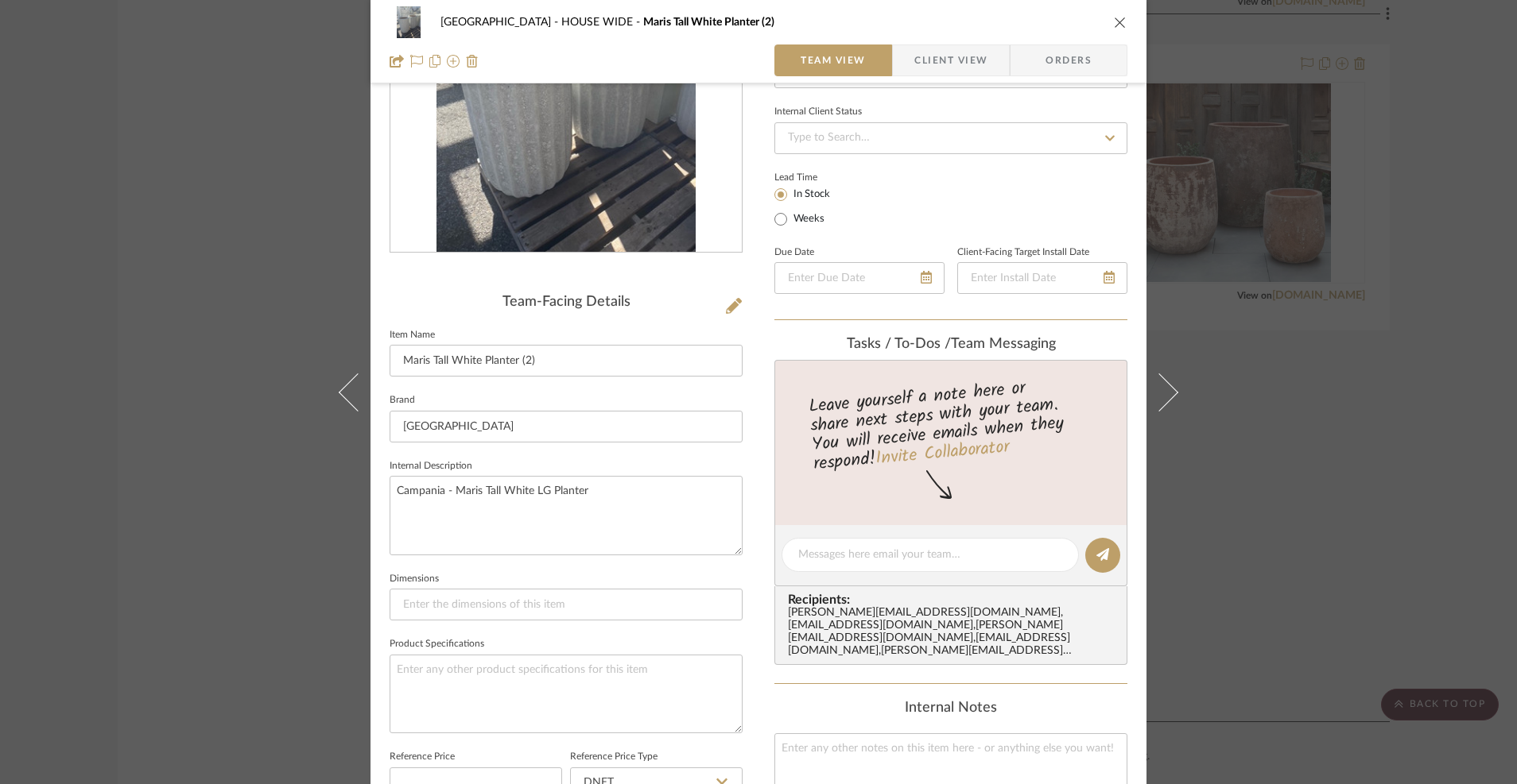
scroll to position [689, 0]
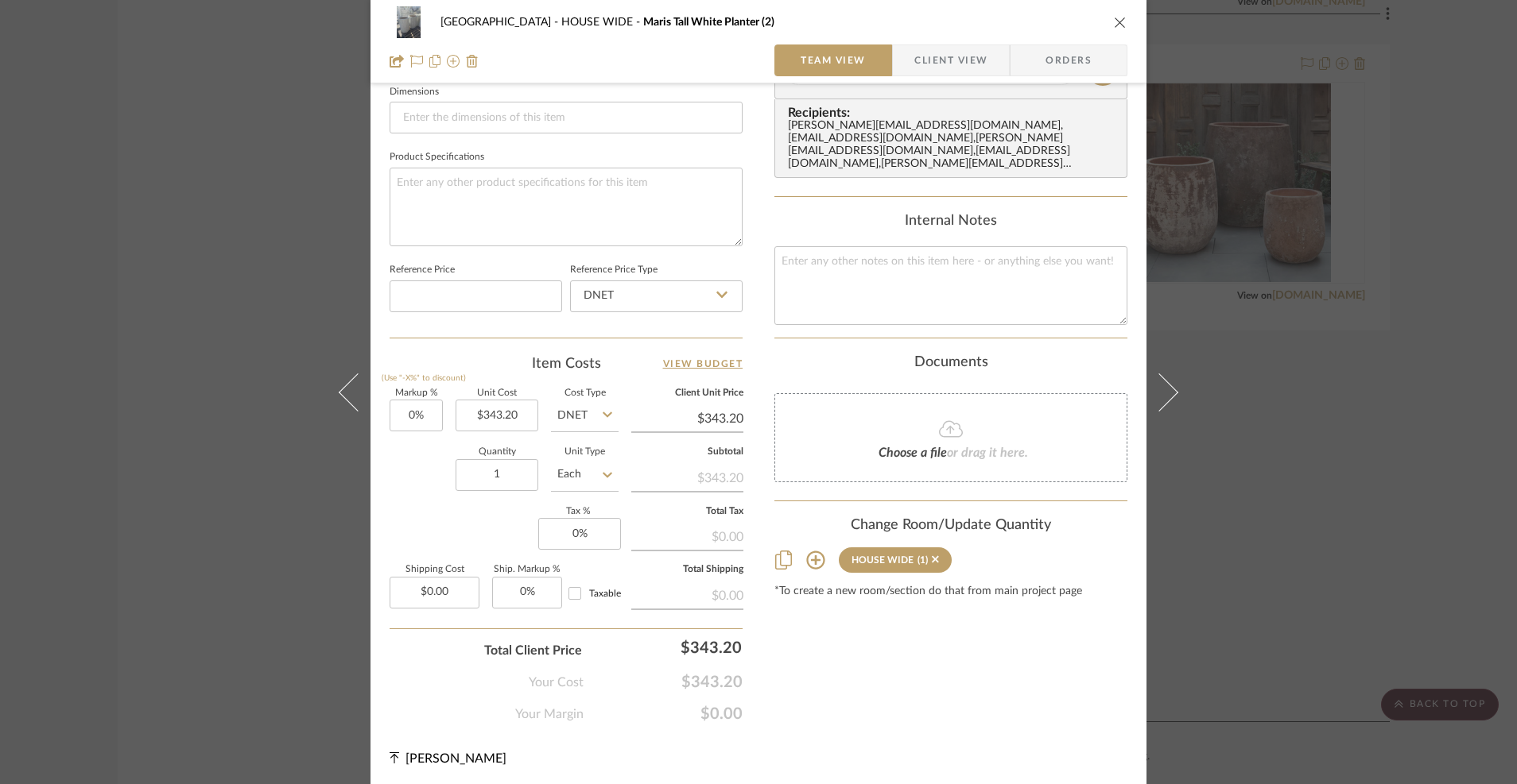
click at [1114, 24] on icon "close" at bounding box center [1120, 22] width 12 height 12
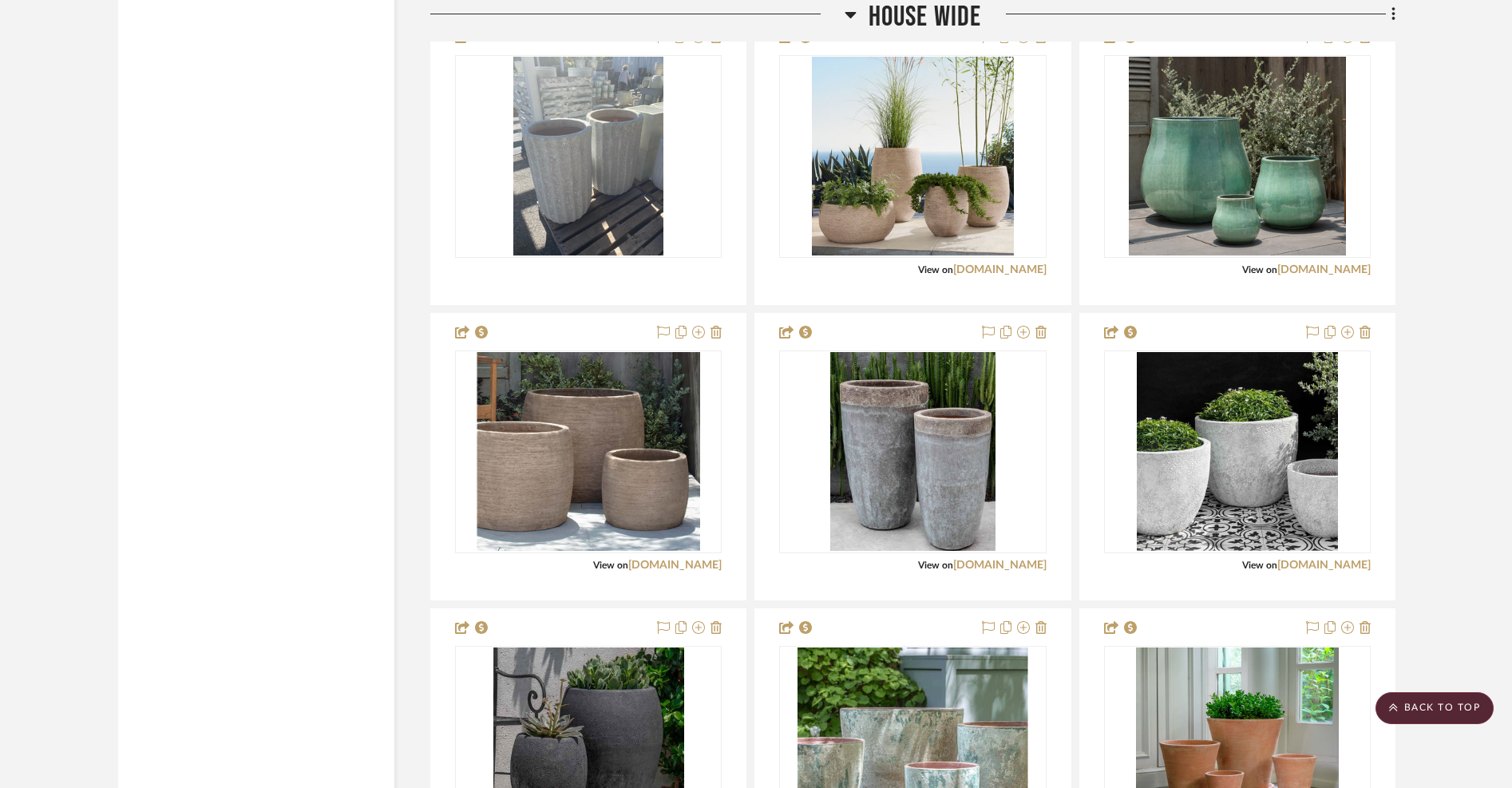
scroll to position [16014, 0]
